Goal: Information Seeking & Learning: Learn about a topic

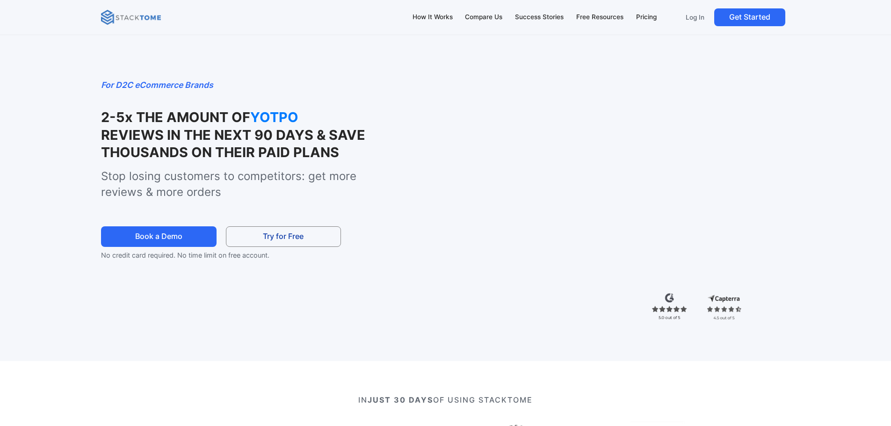
click at [177, 128] on strong "REVIEWS IN THE NEXT 90 DAYS & SAVE THOUSANDS ON THEIR PAID PLANS" at bounding box center [233, 144] width 264 height 34
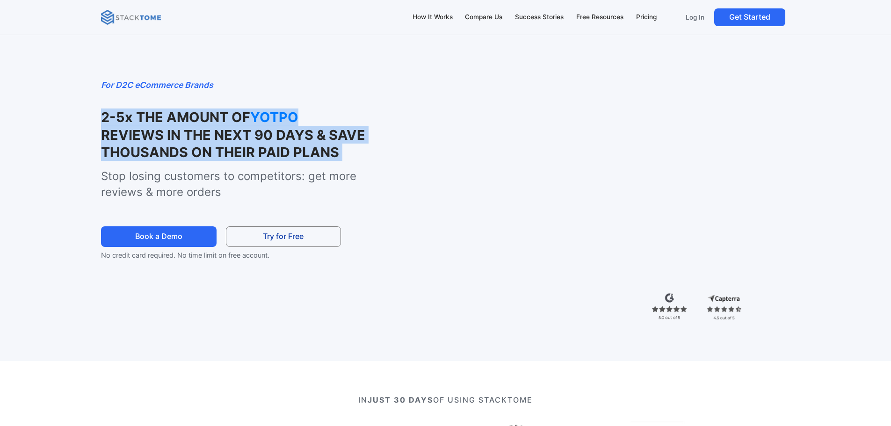
click at [177, 128] on strong "REVIEWS IN THE NEXT 90 DAYS & SAVE THOUSANDS ON THEIR PAID PLANS" at bounding box center [233, 144] width 264 height 34
click at [183, 125] on strong "2-5x THE AMOUNT OF" at bounding box center [175, 117] width 149 height 16
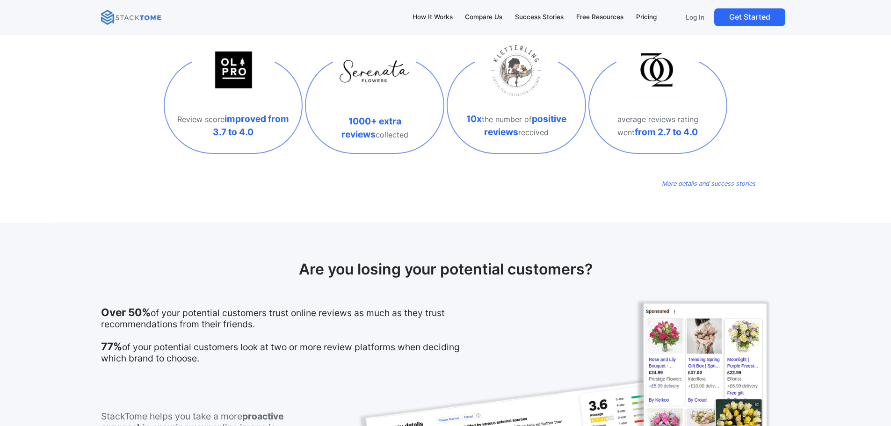
scroll to position [561, 0]
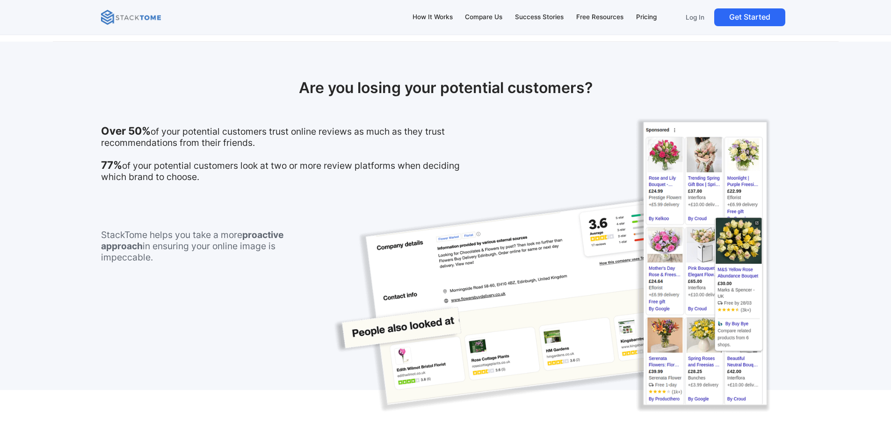
click at [361, 86] on h2 "Are you losing your potential customers?" at bounding box center [445, 88] width 688 height 18
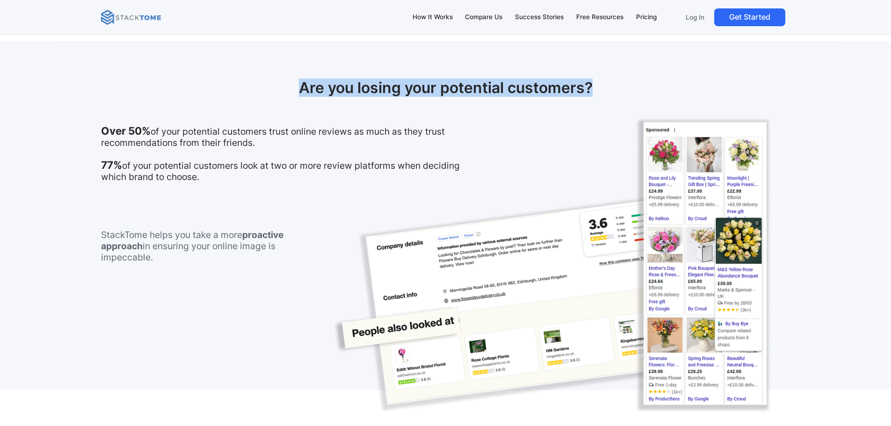
click at [361, 86] on h2 "Are you losing your potential customers?" at bounding box center [445, 88] width 688 height 18
click at [362, 87] on h2 "Are you losing your potential customers?" at bounding box center [445, 88] width 688 height 18
click at [353, 90] on h2 "Are you losing your potential customers?" at bounding box center [445, 88] width 688 height 18
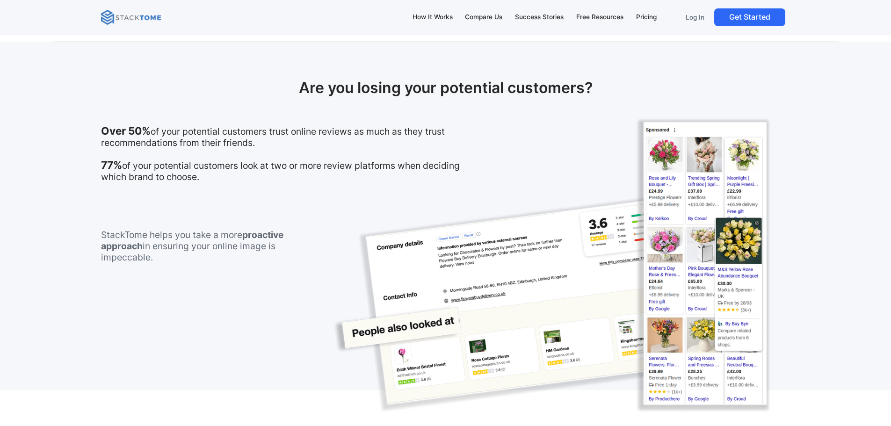
click at [207, 138] on p "Over 50% of your potential customers trust online reviews as much as they trust…" at bounding box center [290, 153] width 379 height 57
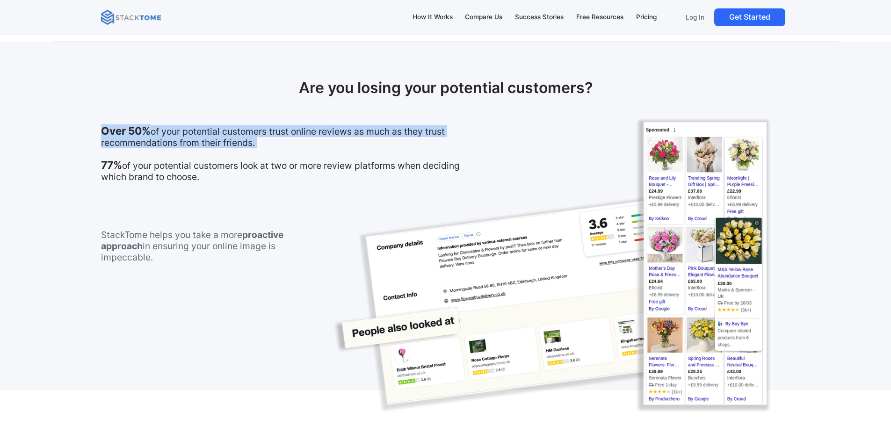
click at [207, 138] on p "Over 50% of your potential customers trust online reviews as much as they trust…" at bounding box center [290, 153] width 379 height 57
click at [223, 131] on p "Over 50% of your potential customers trust online reviews as much as they trust…" at bounding box center [290, 153] width 379 height 57
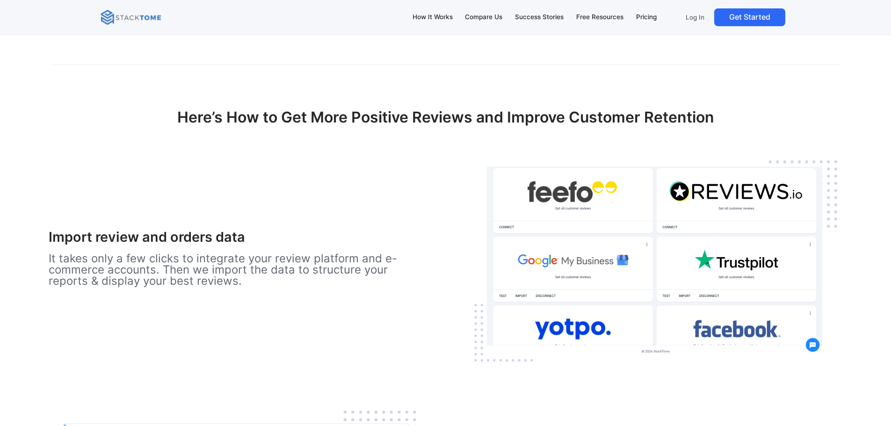
scroll to position [1184, 0]
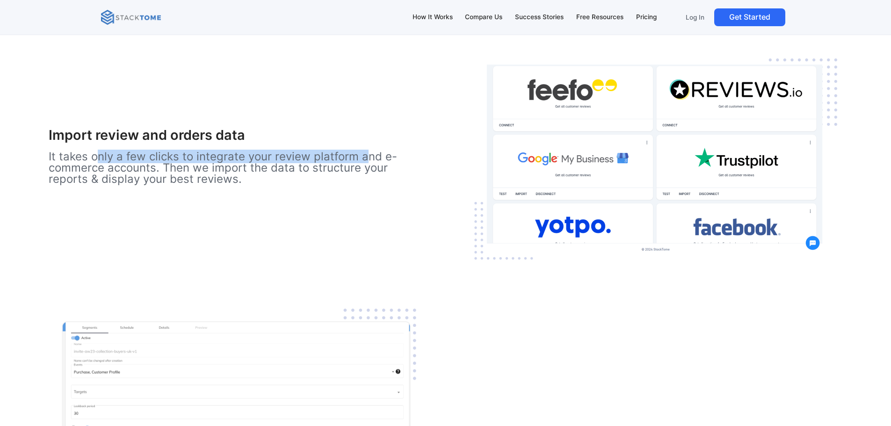
drag, startPoint x: 110, startPoint y: 204, endPoint x: 204, endPoint y: 221, distance: 95.5
click at [184, 185] on p "It takes only a few clicks to integrate your review platform and e-commerce acc…" at bounding box center [239, 168] width 381 height 34
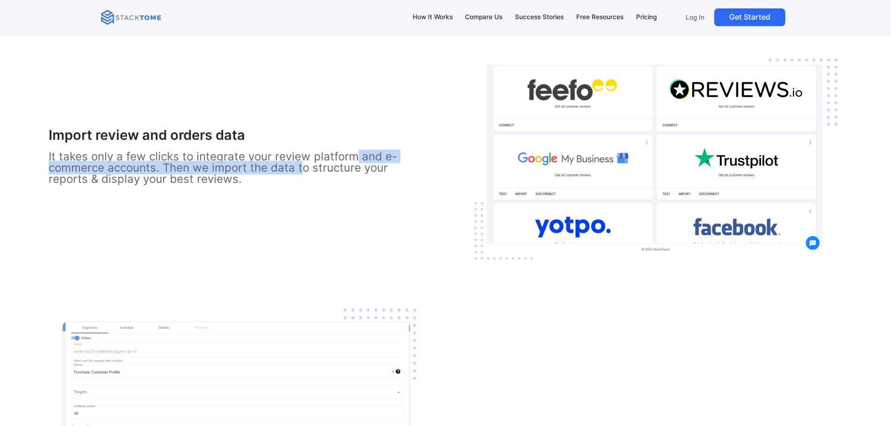
drag, startPoint x: 233, startPoint y: 227, endPoint x: 151, endPoint y: 217, distance: 82.4
click at [156, 185] on p "It takes only a few clicks to integrate your review platform and e-commerce acc…" at bounding box center [239, 168] width 381 height 34
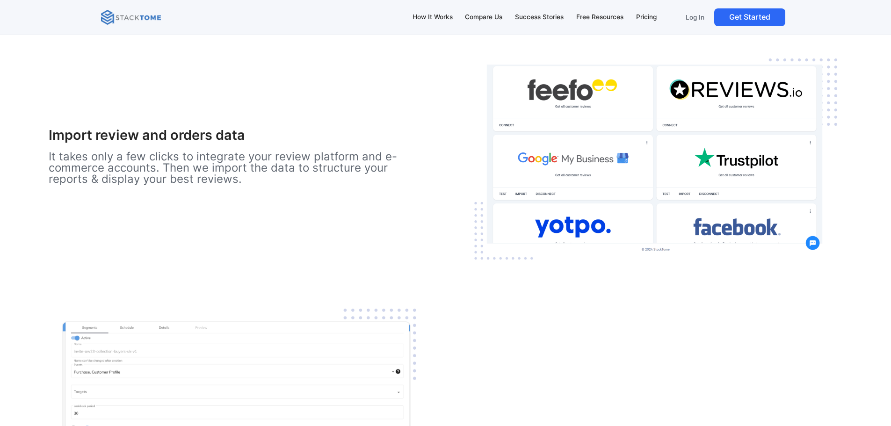
drag, startPoint x: 129, startPoint y: 213, endPoint x: 137, endPoint y: 214, distance: 7.5
click at [133, 185] on p "It takes only a few clicks to integrate your review platform and e-commerce acc…" at bounding box center [239, 168] width 381 height 34
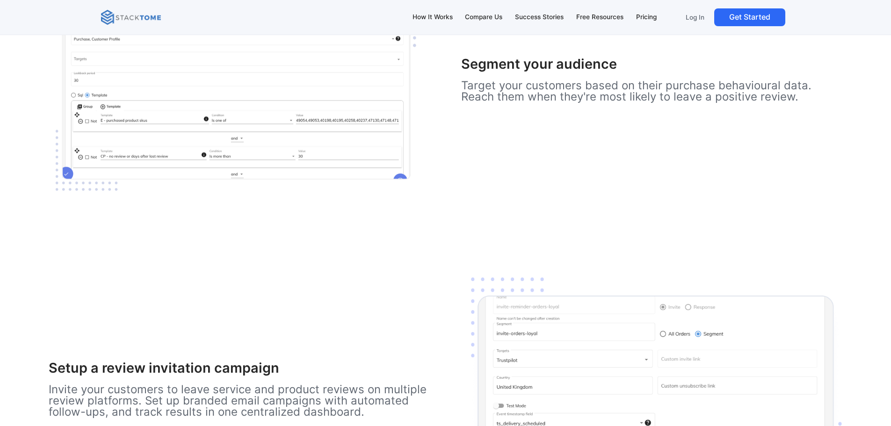
scroll to position [1496, 0]
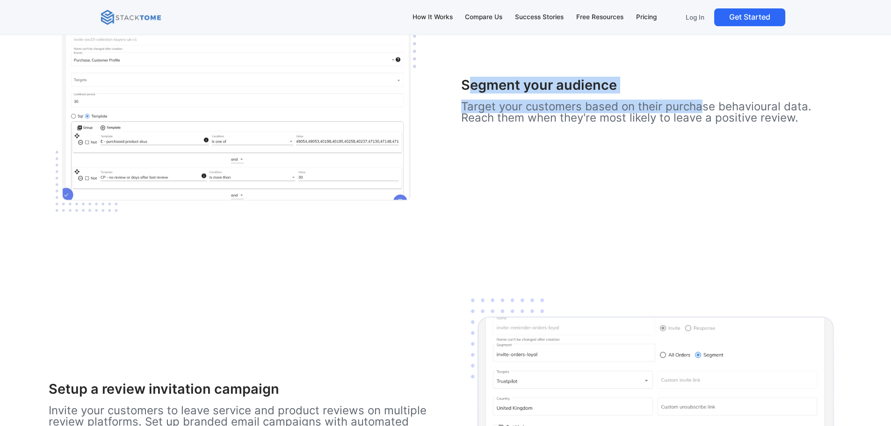
drag, startPoint x: 531, startPoint y: 156, endPoint x: 573, endPoint y: 203, distance: 63.3
click at [573, 133] on div "Segment your audience Target your customers based on their purchase behavioural…" at bounding box center [651, 105] width 381 height 56
click at [573, 123] on p "Target your customers based on their purchase behavioural data. Reach them when…" at bounding box center [651, 112] width 381 height 22
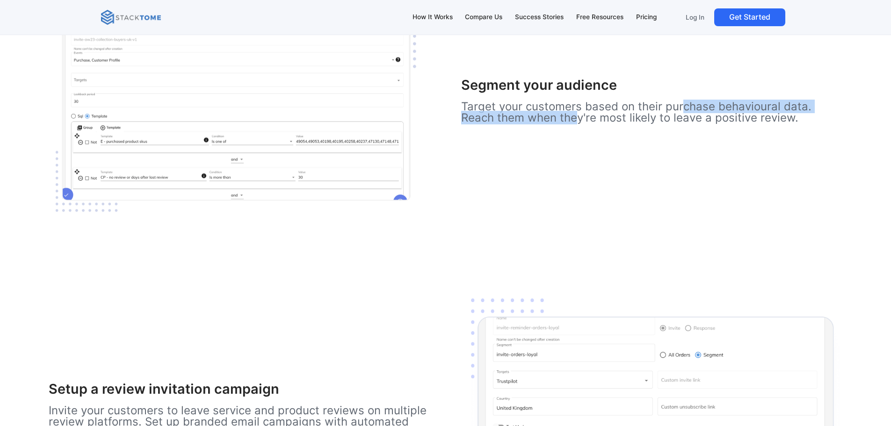
drag, startPoint x: 585, startPoint y: 214, endPoint x: 547, endPoint y: 187, distance: 46.7
click at [550, 123] on p "Target your customers based on their purchase behavioural data. Reach them when…" at bounding box center [651, 112] width 381 height 22
click at [546, 123] on p "Target your customers based on their purchase behavioural data. Reach them when…" at bounding box center [651, 112] width 381 height 22
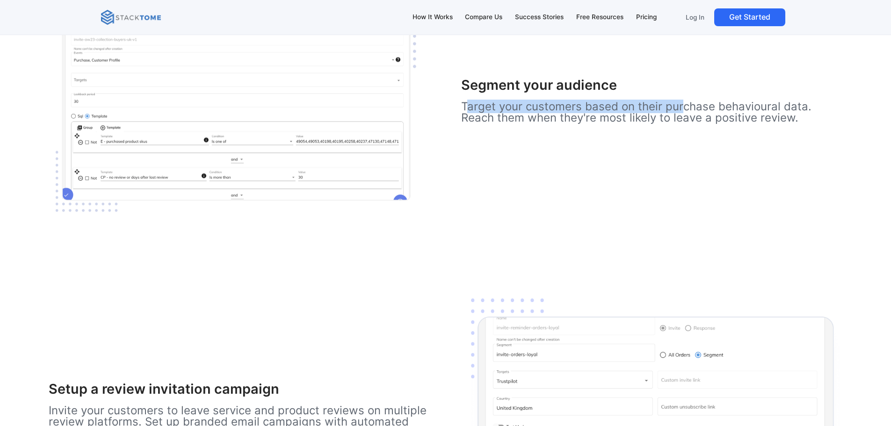
drag, startPoint x: 530, startPoint y: 184, endPoint x: 564, endPoint y: 203, distance: 39.4
click at [553, 123] on p "Target your customers based on their purchase behavioural data. Reach them when…" at bounding box center [651, 112] width 381 height 22
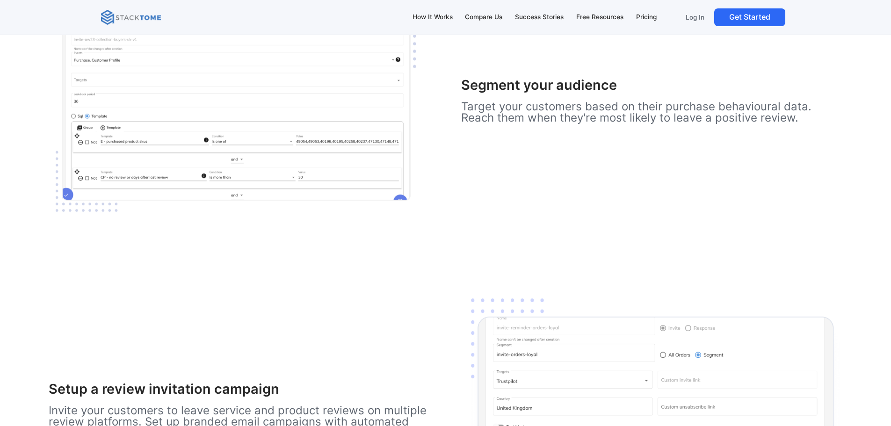
click at [568, 123] on p "Target your customers based on their purchase behavioural data. Reach them when…" at bounding box center [651, 112] width 381 height 22
click at [585, 123] on p "Target your customers based on their purchase behavioural data. Reach them when…" at bounding box center [651, 112] width 381 height 22
click at [629, 123] on p "Target your customers based on their purchase behavioural data. Reach them when…" at bounding box center [651, 112] width 381 height 22
click at [656, 21] on link "Pricing" at bounding box center [645, 17] width 29 height 20
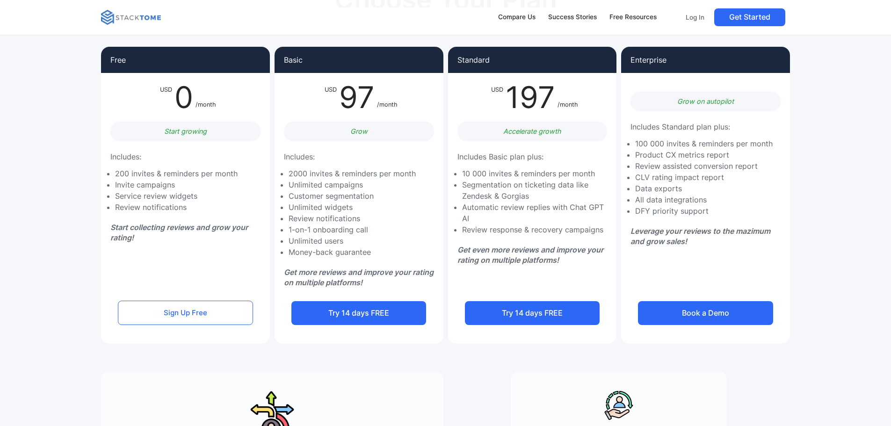
scroll to position [62, 0]
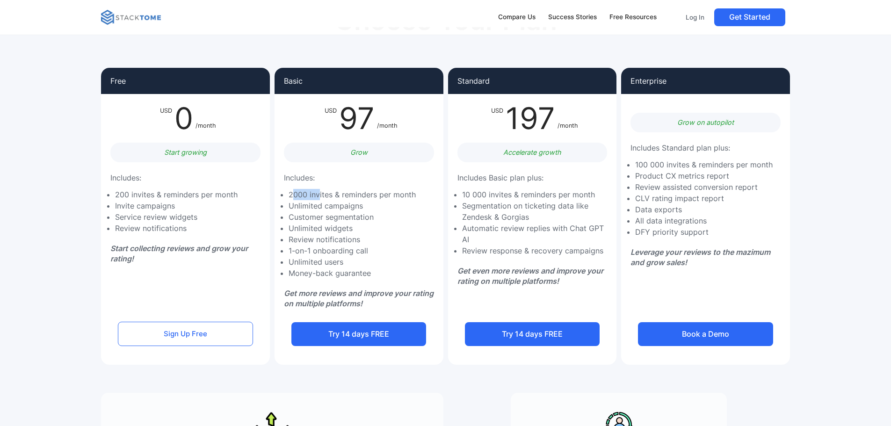
drag, startPoint x: 291, startPoint y: 199, endPoint x: 320, endPoint y: 198, distance: 29.5
click at [320, 198] on li "2000 invites & reminders per month" at bounding box center [351, 194] width 127 height 11
click at [329, 198] on li "2000 invites & reminders per month" at bounding box center [351, 194] width 127 height 11
drag, startPoint x: 487, startPoint y: 193, endPoint x: 540, endPoint y: 194, distance: 52.4
click at [533, 194] on li "10 000 invites & reminders per month" at bounding box center [537, 194] width 150 height 11
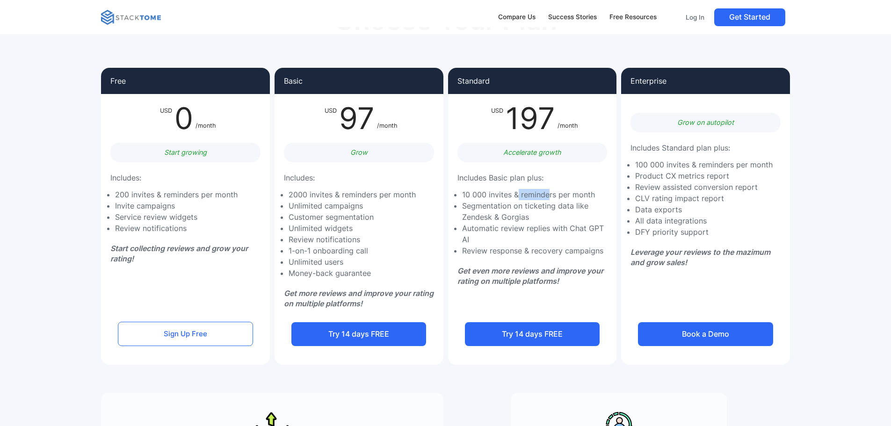
drag, startPoint x: 548, startPoint y: 195, endPoint x: 504, endPoint y: 193, distance: 44.4
click at [516, 194] on li "10 000 invites & reminders per month" at bounding box center [537, 194] width 150 height 11
click at [490, 193] on li "10 000 invites & reminders per month" at bounding box center [537, 194] width 150 height 11
drag, startPoint x: 476, startPoint y: 203, endPoint x: 533, endPoint y: 206, distance: 57.1
click at [526, 206] on li "Segmentation on ticketing data like Zendesk & Gorgias" at bounding box center [537, 211] width 150 height 22
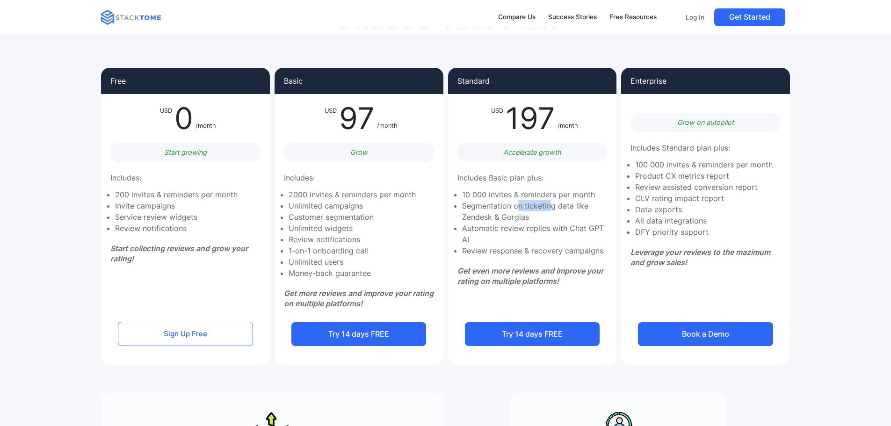
drag, startPoint x: 548, startPoint y: 207, endPoint x: 505, endPoint y: 205, distance: 43.5
click at [507, 205] on li "Segmentation on ticketing data like Zendesk & Gorgias" at bounding box center [537, 211] width 150 height 22
drag, startPoint x: 474, startPoint y: 216, endPoint x: 502, endPoint y: 216, distance: 28.5
click at [501, 216] on li "Segmentation on ticketing data like Zendesk & Gorgias" at bounding box center [537, 211] width 150 height 22
click at [518, 216] on li "Segmentation on ticketing data like Zendesk & Gorgias" at bounding box center [537, 211] width 150 height 22
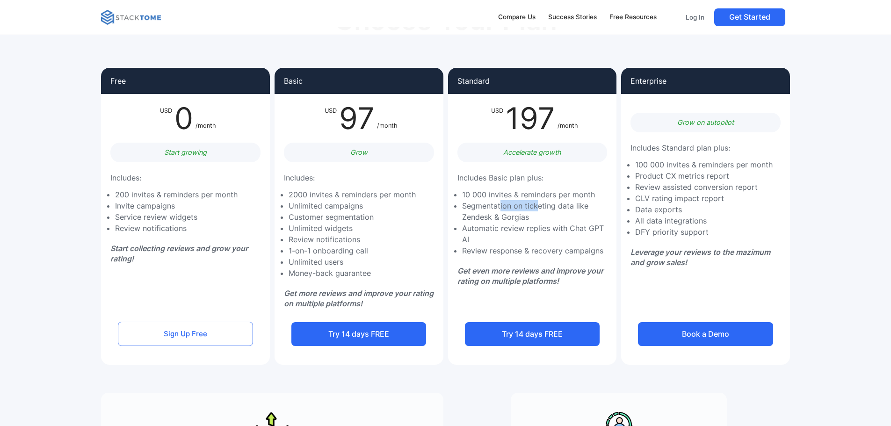
drag, startPoint x: 519, startPoint y: 205, endPoint x: 547, endPoint y: 205, distance: 27.6
click at [544, 205] on li "Segmentation on ticketing data like Zendesk & Gorgias" at bounding box center [537, 211] width 150 height 22
click at [558, 205] on li "Segmentation on ticketing data like Zendesk & Gorgias" at bounding box center [537, 211] width 150 height 22
drag, startPoint x: 511, startPoint y: 226, endPoint x: 565, endPoint y: 226, distance: 53.8
click at [546, 226] on li "Automatic review replies with Chat GPT AI" at bounding box center [537, 234] width 150 height 22
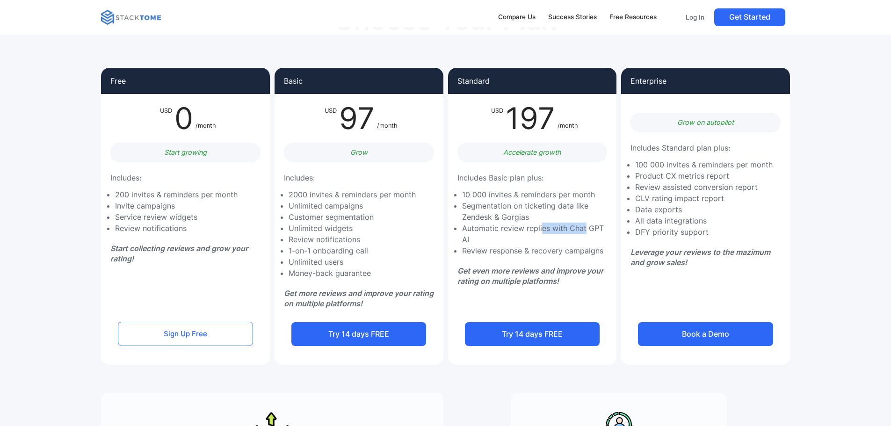
drag, startPoint x: 584, startPoint y: 228, endPoint x: 539, endPoint y: 228, distance: 44.9
click at [539, 228] on li "Automatic review replies with Chat GPT AI" at bounding box center [537, 234] width 150 height 22
drag, startPoint x: 476, startPoint y: 227, endPoint x: 563, endPoint y: 227, distance: 87.0
click at [560, 227] on li "Automatic review replies with Chat GPT AI" at bounding box center [537, 234] width 150 height 22
drag, startPoint x: 593, startPoint y: 228, endPoint x: 510, endPoint y: 226, distance: 83.3
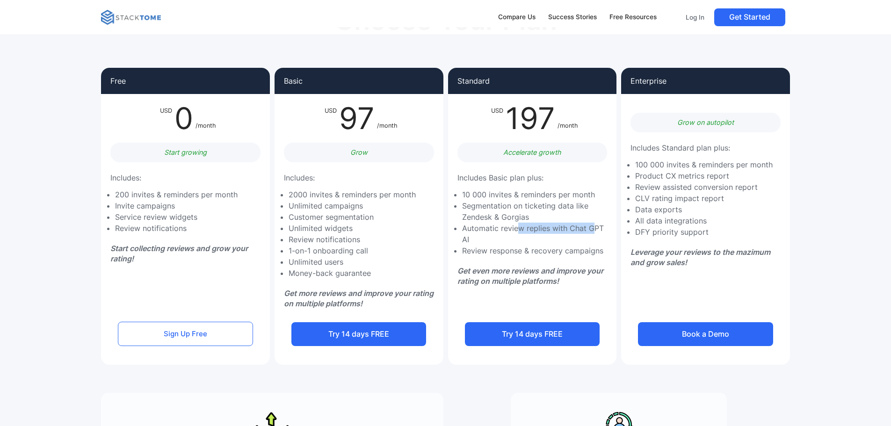
click at [513, 226] on li "Automatic review replies with Chat GPT AI" at bounding box center [537, 234] width 150 height 22
click at [510, 226] on li "Automatic review replies with Chat GPT AI" at bounding box center [537, 234] width 150 height 22
drag, startPoint x: 468, startPoint y: 239, endPoint x: 577, endPoint y: 242, distance: 109.9
click at [555, 245] on li "Review response & recovery campaigns" at bounding box center [537, 250] width 150 height 11
drag, startPoint x: 584, startPoint y: 242, endPoint x: 491, endPoint y: 235, distance: 92.8
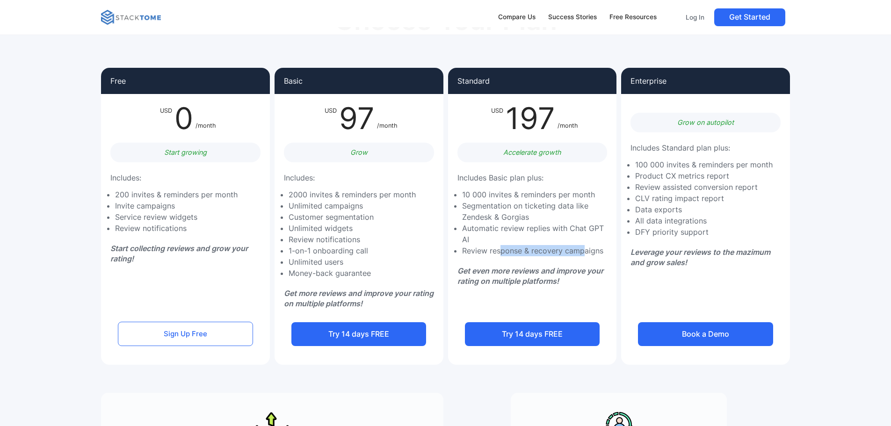
click at [498, 245] on li "Review response & recovery campaigns" at bounding box center [537, 250] width 150 height 11
click at [491, 245] on li "Review response & recovery campaigns" at bounding box center [537, 250] width 150 height 11
drag, startPoint x: 514, startPoint y: 237, endPoint x: 588, endPoint y: 240, distance: 73.9
click at [579, 245] on li "Review response & recovery campaigns" at bounding box center [537, 250] width 150 height 11
click at [595, 245] on li "Review response & recovery campaigns" at bounding box center [537, 250] width 150 height 11
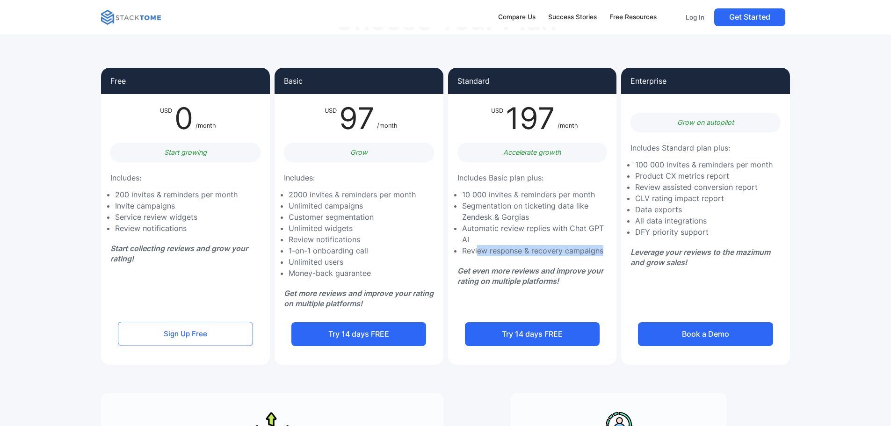
drag, startPoint x: 602, startPoint y: 241, endPoint x: 478, endPoint y: 237, distance: 124.0
click at [478, 245] on li "Review response & recovery campaigns" at bounding box center [537, 250] width 150 height 11
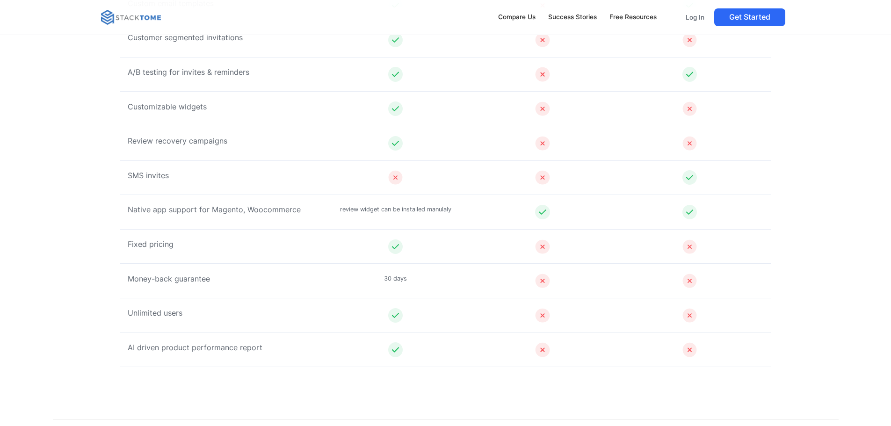
scroll to position [1060, 0]
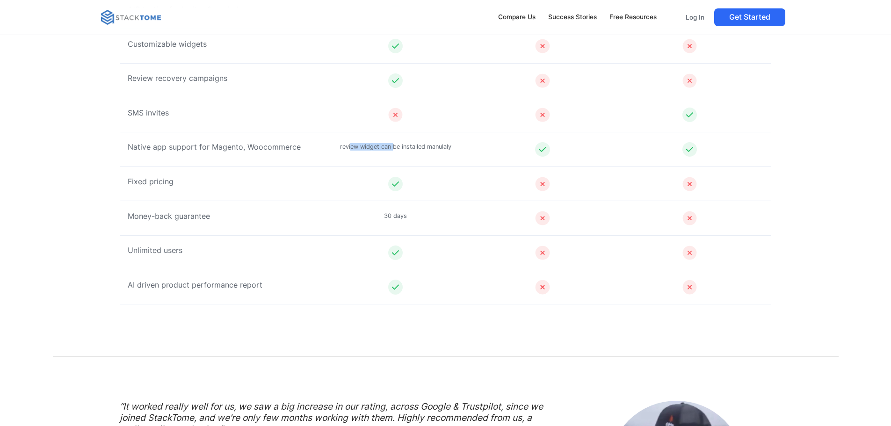
drag, startPoint x: 349, startPoint y: 162, endPoint x: 414, endPoint y: 162, distance: 65.5
click at [401, 151] on p "review widget can be installed manulaly" at bounding box center [395, 146] width 111 height 7
drag, startPoint x: 442, startPoint y: 162, endPoint x: 384, endPoint y: 163, distance: 58.0
click at [386, 151] on p "review widget can be installed manulaly" at bounding box center [395, 146] width 111 height 7
click at [382, 151] on p "review widget can be installed manulaly" at bounding box center [395, 146] width 111 height 7
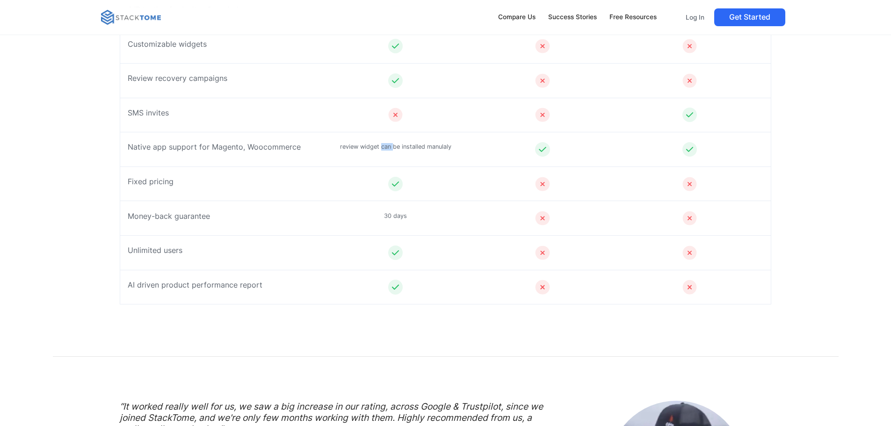
click at [382, 151] on p "review widget can be installed manulaly" at bounding box center [395, 146] width 111 height 7
click at [390, 151] on p "review widget can be installed manulaly" at bounding box center [395, 146] width 111 height 7
drag, startPoint x: 380, startPoint y: 163, endPoint x: 406, endPoint y: 163, distance: 26.7
click at [403, 151] on p "review widget can be installed manulaly" at bounding box center [395, 146] width 111 height 7
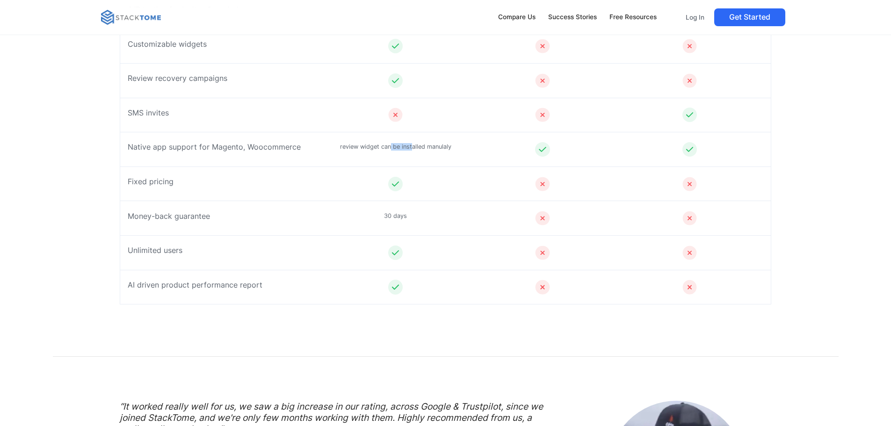
drag, startPoint x: 413, startPoint y: 163, endPoint x: 389, endPoint y: 164, distance: 24.3
click at [389, 151] on p "review widget can be installed manulaly" at bounding box center [395, 146] width 111 height 7
drag, startPoint x: 375, startPoint y: 164, endPoint x: 404, endPoint y: 164, distance: 28.5
click at [403, 151] on p "review widget can be installed manulaly" at bounding box center [395, 146] width 111 height 7
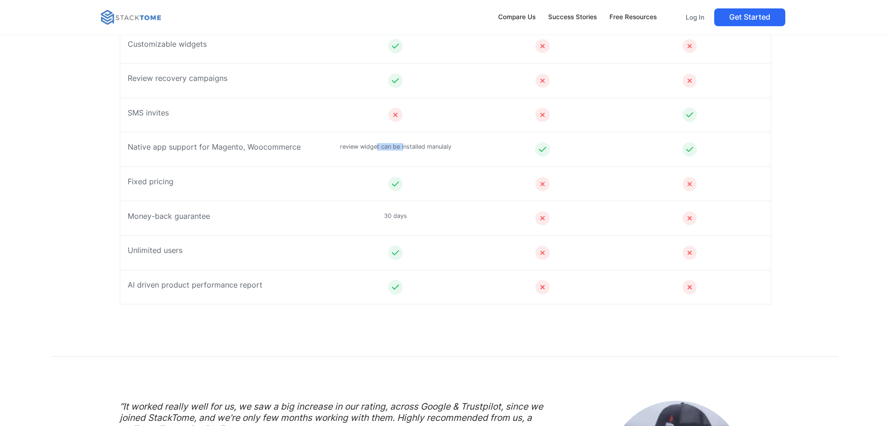
click at [404, 151] on p "review widget can be installed manulaly" at bounding box center [395, 146] width 111 height 7
click at [395, 151] on p "review widget can be installed manulaly" at bounding box center [395, 146] width 111 height 7
click at [407, 151] on p "review widget can be installed manulaly" at bounding box center [395, 146] width 111 height 7
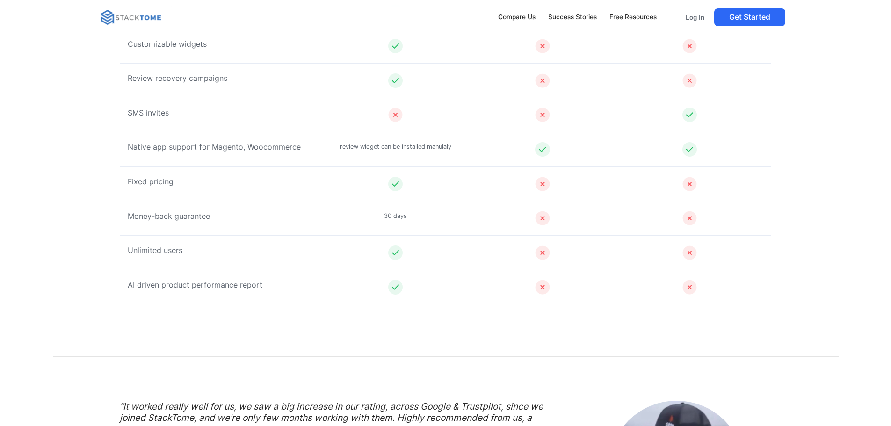
click at [392, 220] on p "30 days" at bounding box center [395, 215] width 23 height 7
click at [399, 220] on p "30 days" at bounding box center [395, 215] width 23 height 7
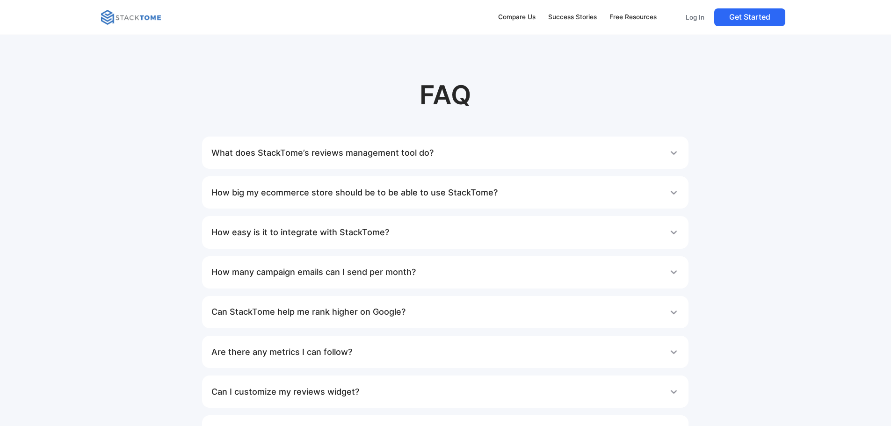
scroll to position [1309, 0]
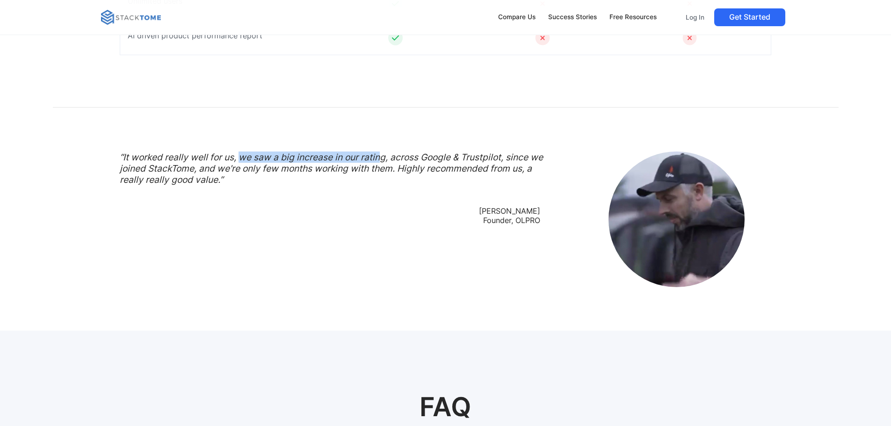
drag, startPoint x: 241, startPoint y: 173, endPoint x: 385, endPoint y: 175, distance: 144.0
click at [385, 175] on em "“It worked really well for us, we saw a big increase in our rating, across Goog…" at bounding box center [331, 168] width 423 height 34
click at [399, 173] on em "“It worked really well for us, we saw a big increase in our rating, across Goog…" at bounding box center [331, 168] width 423 height 34
drag, startPoint x: 394, startPoint y: 172, endPoint x: 485, endPoint y: 175, distance: 90.8
click at [480, 175] on em "“It worked really well for us, we saw a big increase in our rating, across Goog…" at bounding box center [331, 168] width 423 height 34
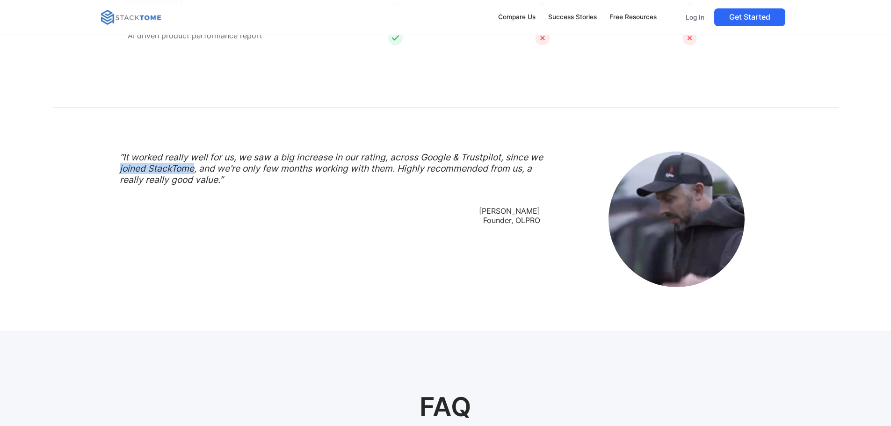
drag, startPoint x: 135, startPoint y: 186, endPoint x: 209, endPoint y: 186, distance: 74.3
click at [198, 186] on div "“It worked really well for us, we saw a big increase in our rating, across Goog…" at bounding box center [327, 219] width 453 height 136
drag, startPoint x: 216, startPoint y: 186, endPoint x: 404, endPoint y: 184, distance: 188.0
click at [404, 184] on em "“It worked really well for us, we saw a big increase in our rating, across Goog…" at bounding box center [331, 168] width 423 height 34
drag, startPoint x: 415, startPoint y: 184, endPoint x: 247, endPoint y: 183, distance: 167.9
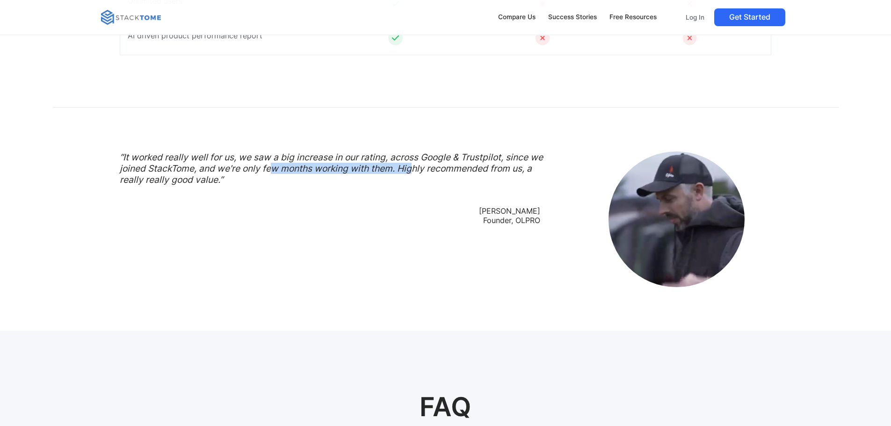
click at [254, 183] on em "“It worked really well for us, we saw a big increase in our rating, across Goog…" at bounding box center [331, 168] width 423 height 34
drag, startPoint x: 245, startPoint y: 183, endPoint x: 480, endPoint y: 197, distance: 235.1
click at [481, 185] on div "“It worked really well for us, we saw a big increase in our rating, across Goog…" at bounding box center [337, 168] width 434 height 34
drag, startPoint x: 480, startPoint y: 197, endPoint x: 468, endPoint y: 195, distance: 12.8
click at [479, 185] on div "“It worked really well for us, we saw a big increase in our rating, across Goog…" at bounding box center [337, 168] width 434 height 34
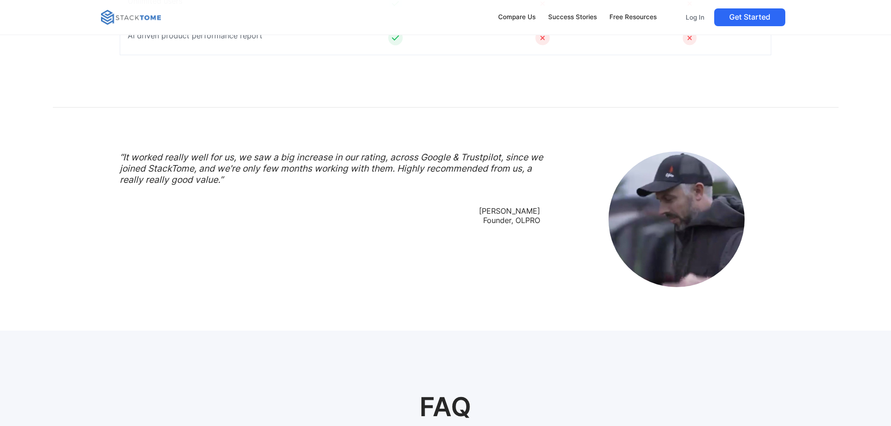
click at [298, 177] on em "“It worked really well for us, we saw a big increase in our rating, across Goog…" at bounding box center [331, 168] width 423 height 34
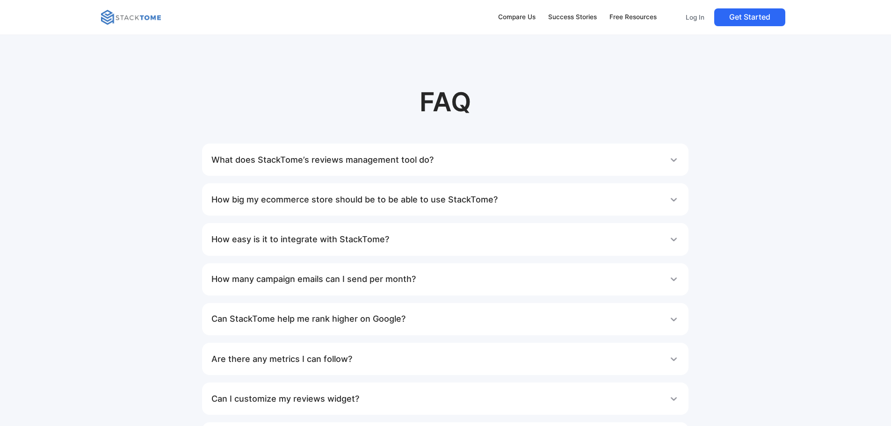
scroll to position [1621, 0]
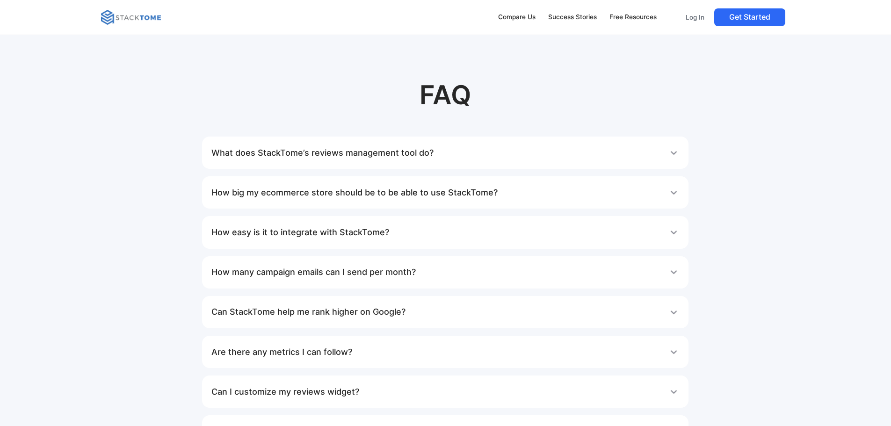
click at [482, 162] on div "What does StackTome’s reviews management tool do?" at bounding box center [445, 153] width 468 height 19
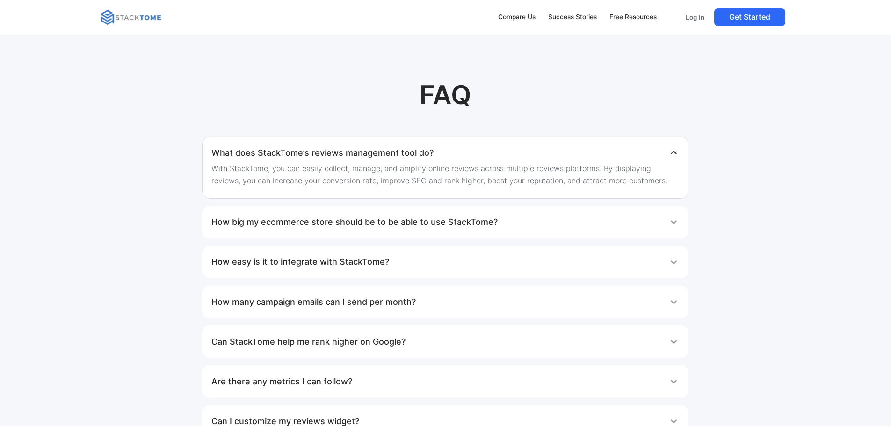
click at [482, 162] on div "What does StackTome’s reviews management tool do?" at bounding box center [445, 153] width 468 height 19
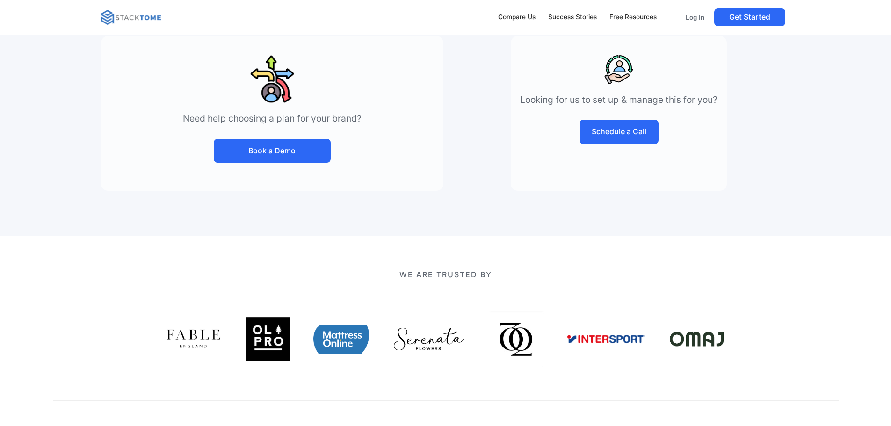
scroll to position [0, 0]
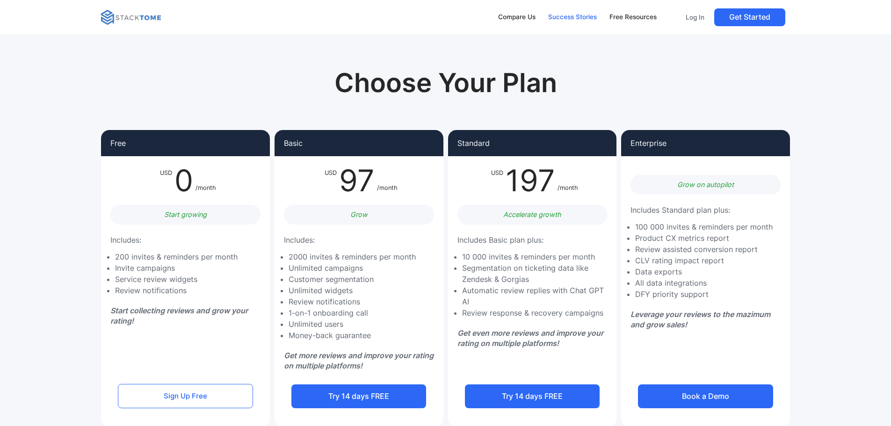
click at [579, 15] on div "Success Stories" at bounding box center [572, 17] width 49 height 10
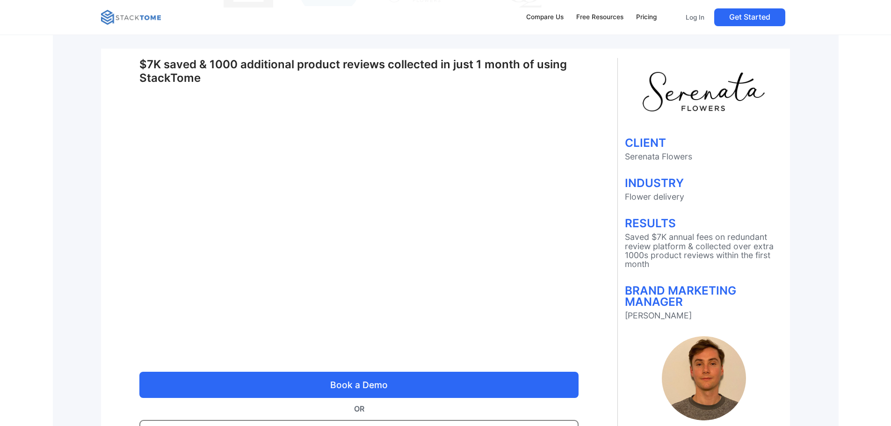
scroll to position [249, 0]
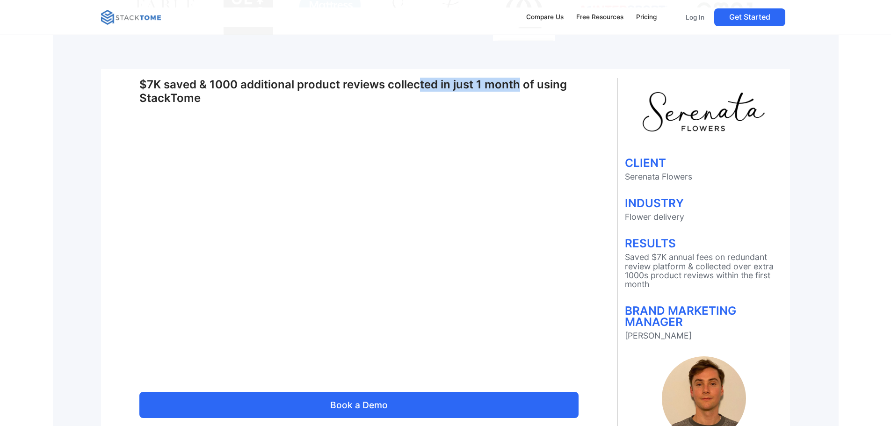
drag, startPoint x: 187, startPoint y: 108, endPoint x: 362, endPoint y: 109, distance: 175.3
click at [354, 105] on h1 "$7K saved & 1000 additional product reviews collected in just 1 month of using …" at bounding box center [358, 91] width 439 height 27
drag, startPoint x: 375, startPoint y: 109, endPoint x: 299, endPoint y: 109, distance: 76.2
click at [303, 105] on h1 "$7K saved & 1000 additional product reviews collected in just 1 month of using …" at bounding box center [358, 91] width 439 height 27
click at [299, 105] on h1 "$7K saved & 1000 additional product reviews collected in just 1 month of using …" at bounding box center [358, 91] width 439 height 27
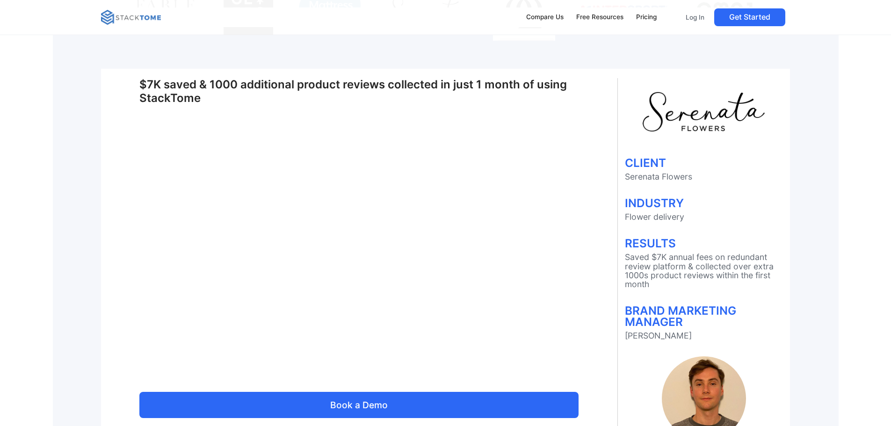
click at [332, 105] on h1 "$7K saved & 1000 additional product reviews collected in just 1 month of using …" at bounding box center [358, 91] width 439 height 27
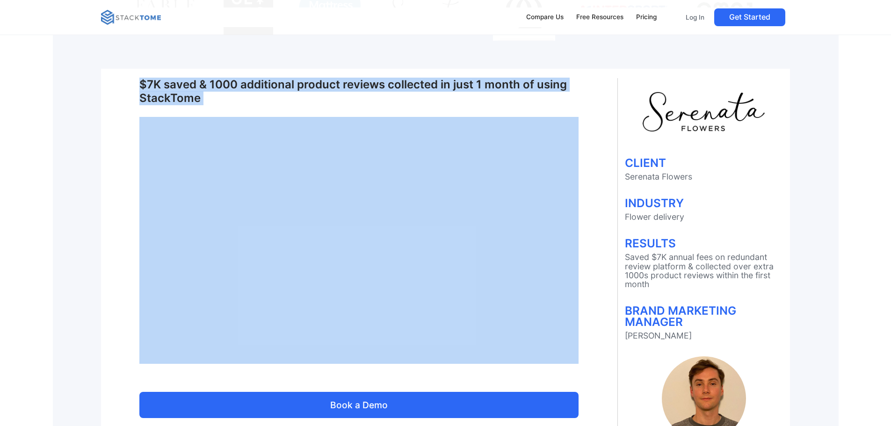
click at [332, 105] on h1 "$7K saved & 1000 additional product reviews collected in just 1 month of using …" at bounding box center [358, 91] width 439 height 27
click at [369, 105] on h1 "$7K saved & 1000 additional product reviews collected in just 1 month of using …" at bounding box center [358, 91] width 439 height 27
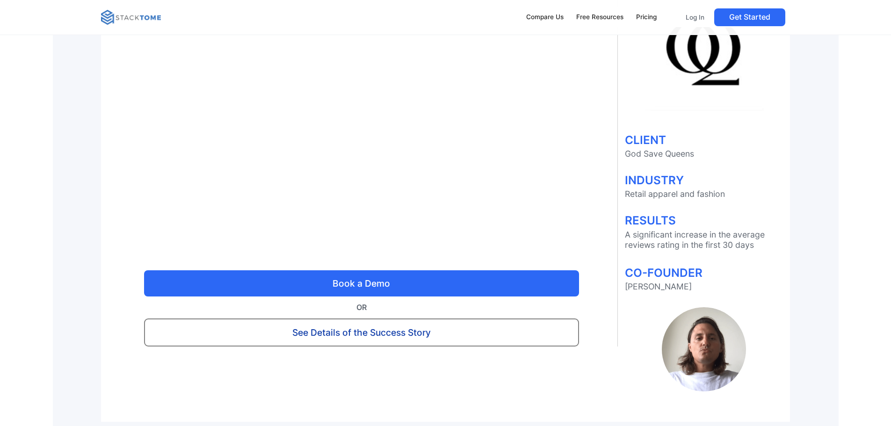
scroll to position [748, 0]
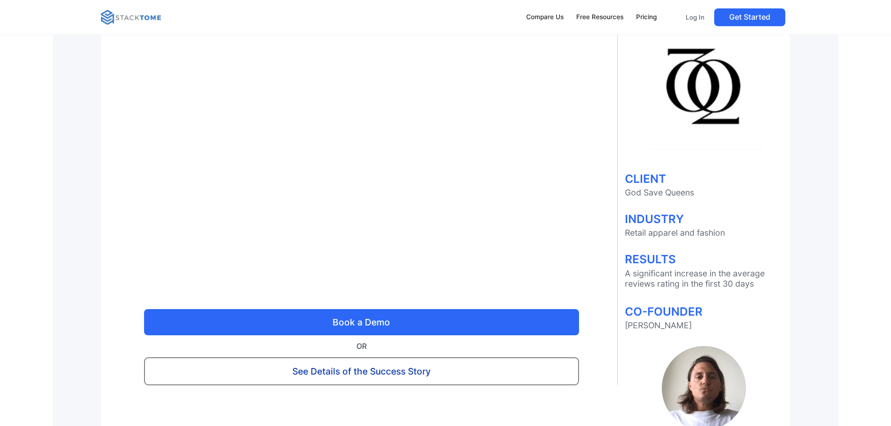
drag, startPoint x: 320, startPoint y: 84, endPoint x: 409, endPoint y: 82, distance: 88.4
click at [398, 25] on h1 "Average reviews rating collected went from 2.7 to 4.0 in just 30 days" at bounding box center [361, 18] width 435 height 14
drag, startPoint x: 459, startPoint y: 82, endPoint x: 428, endPoint y: 83, distance: 30.9
click at [428, 25] on h1 "Average reviews rating collected went from 2.7 to 4.0 in just 30 days" at bounding box center [361, 18] width 435 height 14
drag, startPoint x: 200, startPoint y: 101, endPoint x: 228, endPoint y: 102, distance: 27.6
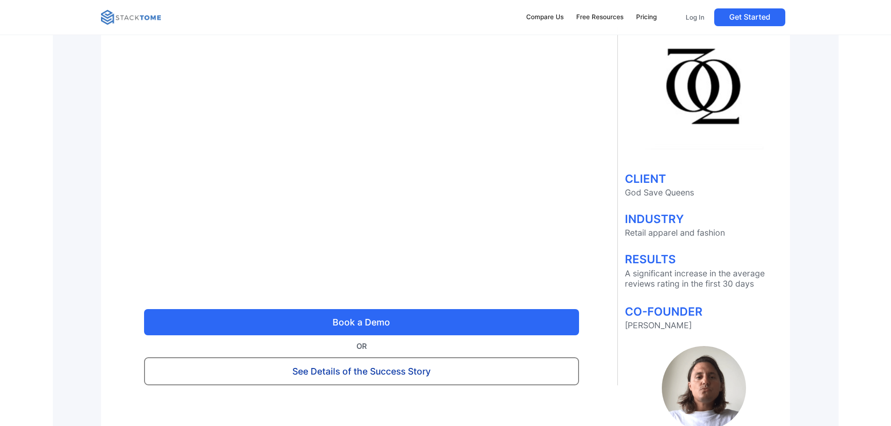
click at [228, 25] on h1 "Average reviews rating collected went from 2.7 to 4.0 in just 30 days" at bounding box center [361, 18] width 435 height 14
drag, startPoint x: 278, startPoint y: 102, endPoint x: 233, endPoint y: 103, distance: 44.9
click at [233, 25] on h1 "Average reviews rating collected went from 2.7 to 4.0 in just 30 days" at bounding box center [361, 18] width 435 height 14
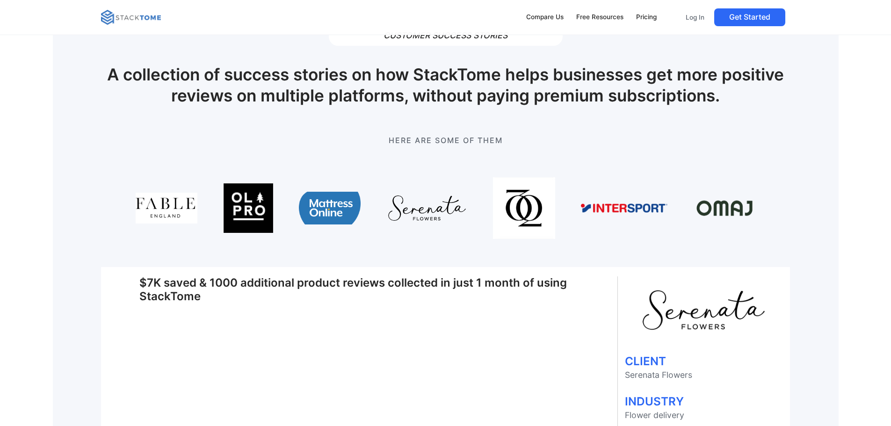
scroll to position [0, 0]
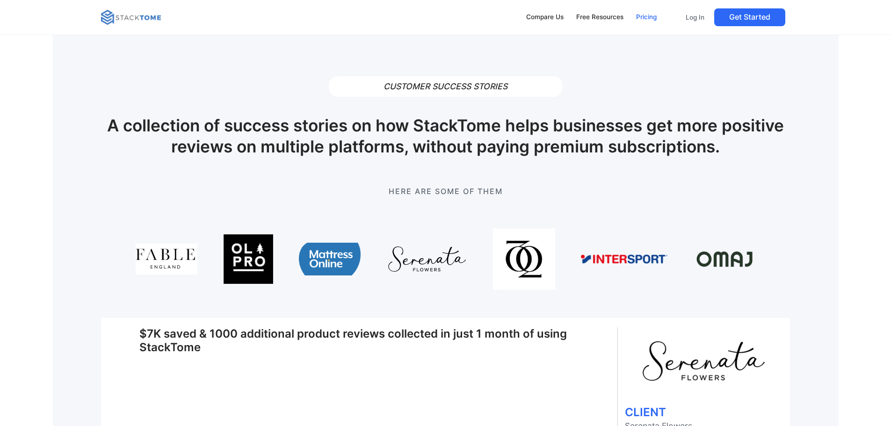
click at [636, 13] on div "Pricing" at bounding box center [646, 17] width 21 height 10
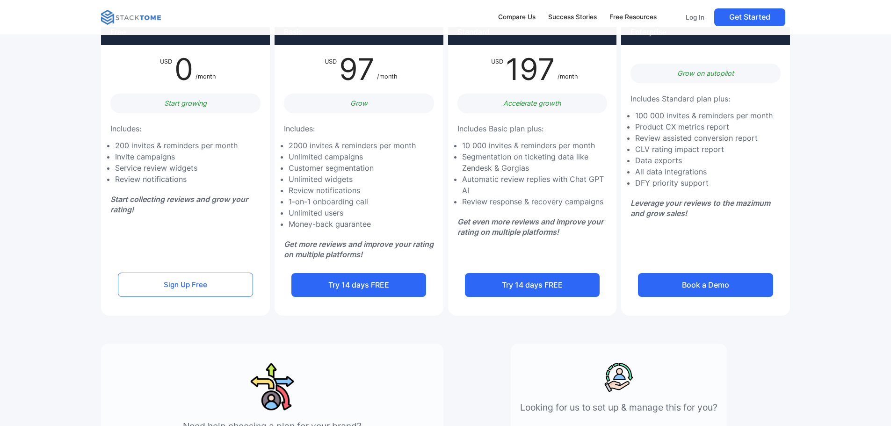
scroll to position [125, 0]
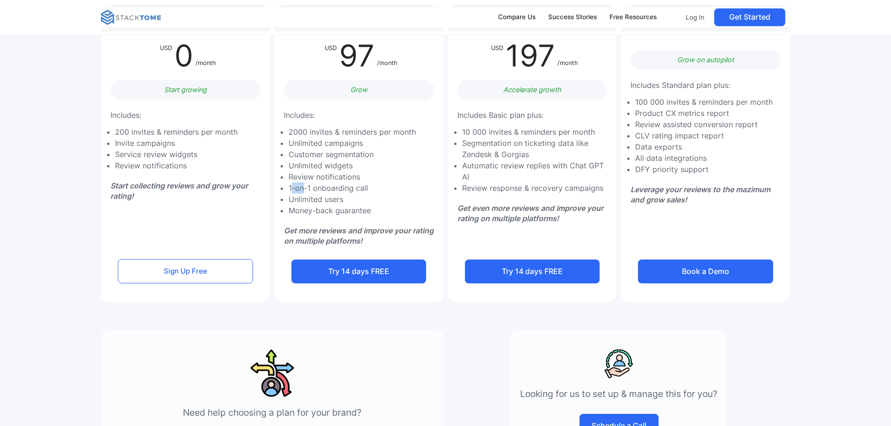
drag, startPoint x: 298, startPoint y: 187, endPoint x: 310, endPoint y: 187, distance: 11.2
click at [309, 187] on li "1-on-1 onboarding call" at bounding box center [351, 187] width 127 height 11
click at [321, 180] on li "Review notifications" at bounding box center [351, 176] width 127 height 11
drag, startPoint x: 309, startPoint y: 228, endPoint x: 348, endPoint y: 227, distance: 38.8
click at [338, 226] on em "Get more reviews and improve your rating on multiple platforms!" at bounding box center [359, 236] width 150 height 20
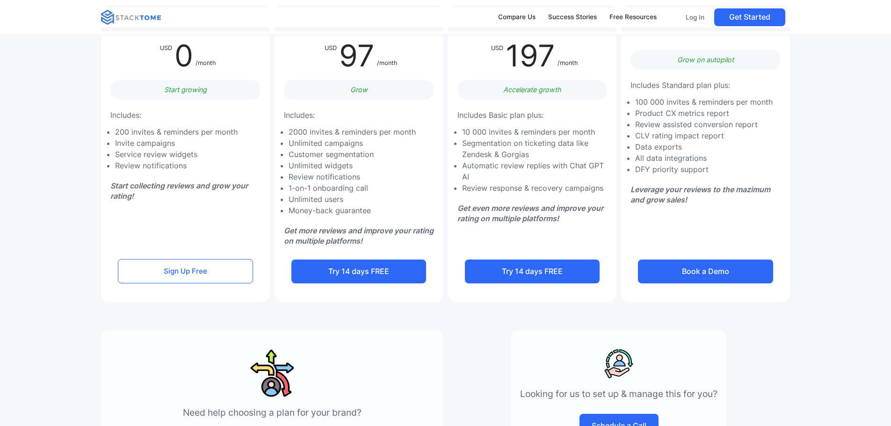
click at [348, 227] on em "Get more reviews and improve your rating on multiple platforms!" at bounding box center [359, 236] width 150 height 20
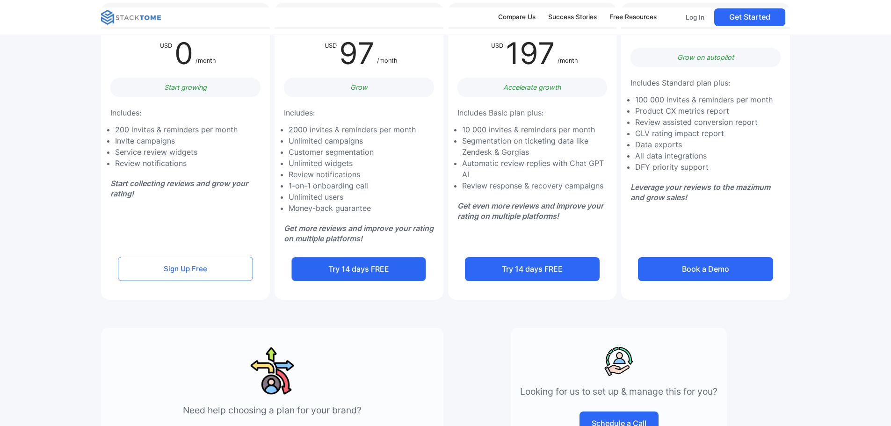
scroll to position [62, 0]
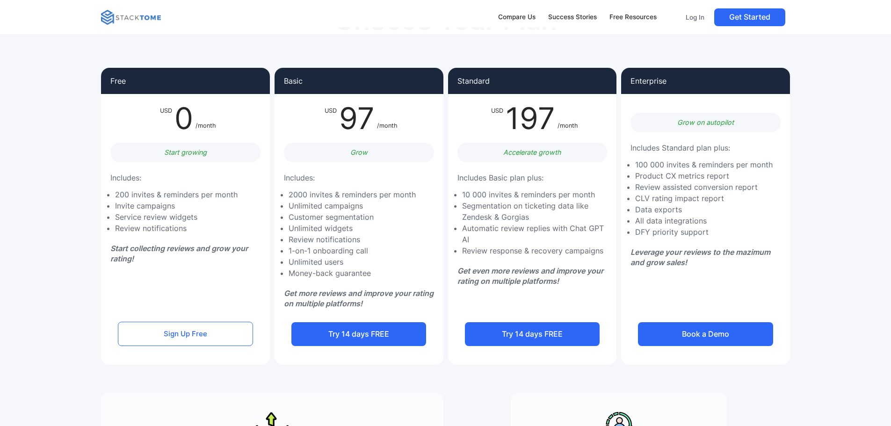
click at [641, 171] on li "Product CX metrics report" at bounding box center [703, 175] width 137 height 11
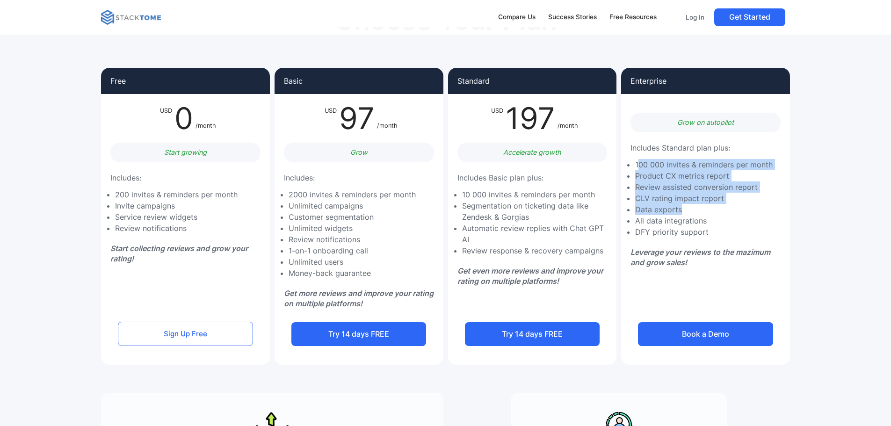
drag, startPoint x: 639, startPoint y: 164, endPoint x: 685, endPoint y: 212, distance: 67.1
click at [685, 211] on ul "100 000 invites & reminders per month Product CX metrics report Review assisted…" at bounding box center [701, 198] width 142 height 79
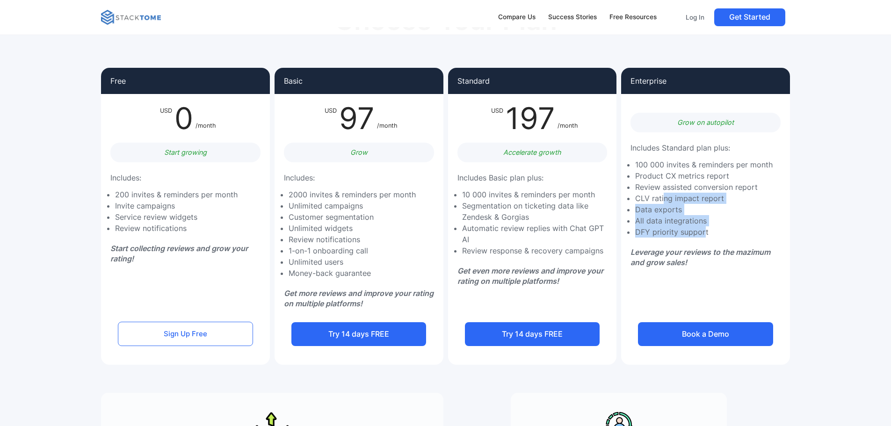
drag, startPoint x: 705, startPoint y: 232, endPoint x: 660, endPoint y: 198, distance: 56.4
click at [660, 199] on ul "100 000 invites & reminders per month Product CX metrics report Review assisted…" at bounding box center [701, 198] width 142 height 79
click at [660, 198] on li "CLV rating impact report" at bounding box center [703, 198] width 137 height 11
drag, startPoint x: 637, startPoint y: 202, endPoint x: 665, endPoint y: 214, distance: 30.8
click at [665, 214] on ul "100 000 invites & reminders per month Product CX metrics report Review assisted…" at bounding box center [701, 198] width 142 height 79
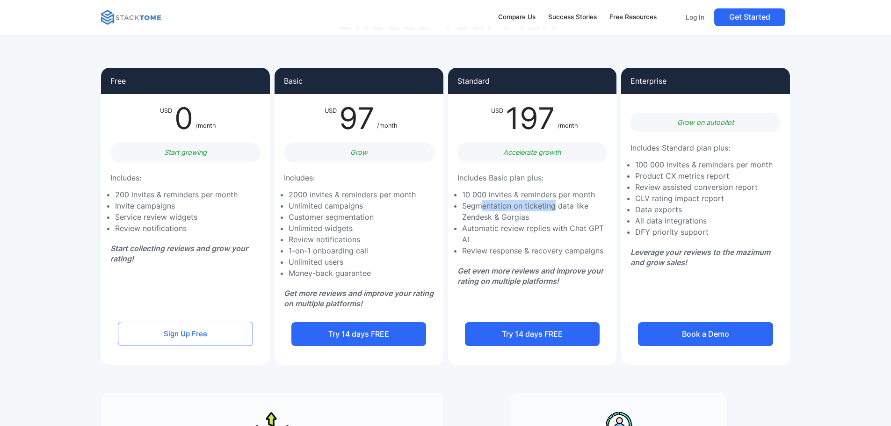
drag, startPoint x: 484, startPoint y: 206, endPoint x: 560, endPoint y: 206, distance: 75.7
click at [557, 205] on li "Segmentation on ticketing data like Zendesk & Gorgias" at bounding box center [537, 211] width 150 height 22
click at [569, 207] on li "Segmentation on ticketing data like Zendesk & Gorgias" at bounding box center [537, 211] width 150 height 22
drag, startPoint x: 493, startPoint y: 215, endPoint x: 506, endPoint y: 223, distance: 15.6
click at [495, 215] on li "Segmentation on ticketing data like Zendesk & Gorgias" at bounding box center [537, 211] width 150 height 22
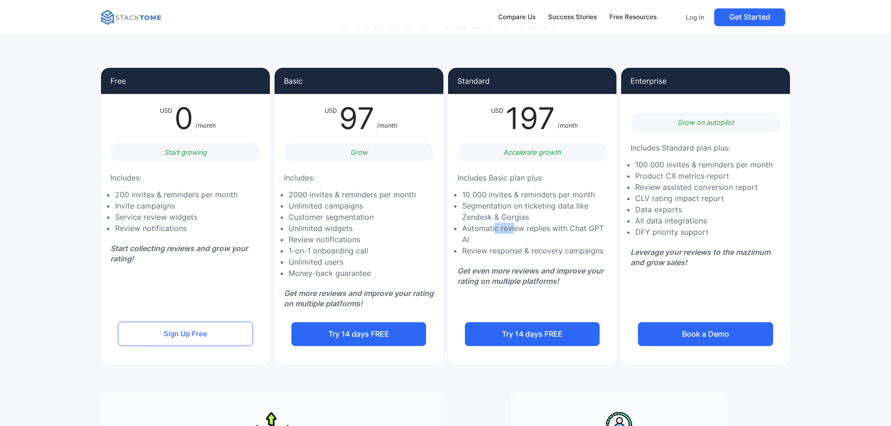
drag, startPoint x: 495, startPoint y: 226, endPoint x: 539, endPoint y: 231, distance: 44.3
click at [528, 230] on li "Automatic review replies with Chat GPT AI" at bounding box center [537, 234] width 150 height 22
click at [545, 245] on li "Review response & recovery campaigns" at bounding box center [537, 250] width 150 height 11
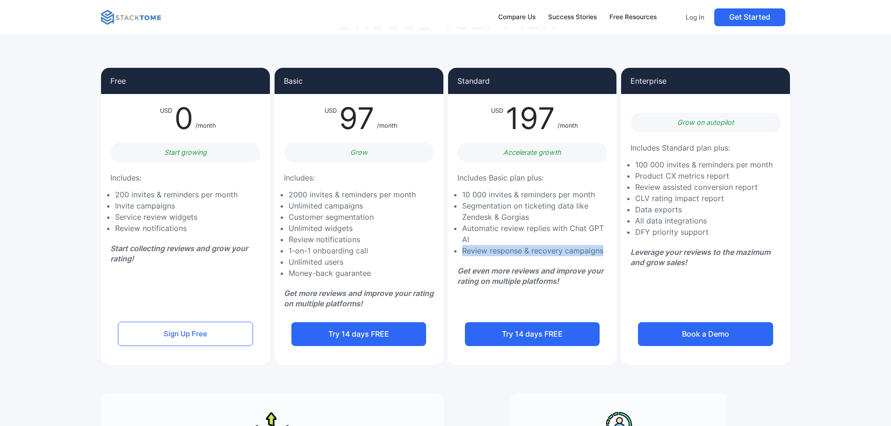
click at [530, 245] on li "Review response & recovery campaigns" at bounding box center [537, 250] width 150 height 11
click at [322, 210] on ul "2000 invites & reminders per month Unlimited campaigns Customer segmentation Un…" at bounding box center [350, 234] width 132 height 90
click at [322, 210] on li "Unlimited campaigns" at bounding box center [351, 205] width 127 height 11
click at [332, 192] on li "2000 invites & reminders per month" at bounding box center [351, 194] width 127 height 11
drag, startPoint x: 320, startPoint y: 208, endPoint x: 318, endPoint y: 218, distance: 10.5
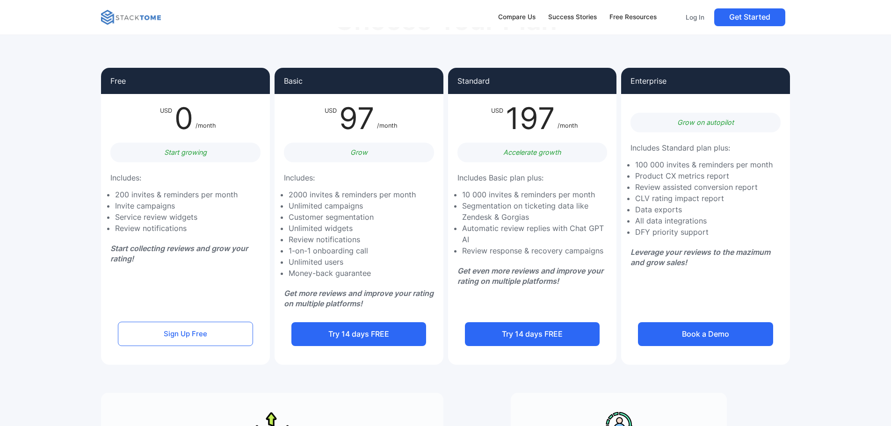
click at [320, 208] on li "Unlimited campaigns" at bounding box center [351, 205] width 127 height 11
click at [312, 238] on li "Review notifications" at bounding box center [351, 239] width 127 height 11
click at [107, 22] on img at bounding box center [131, 17] width 60 height 15
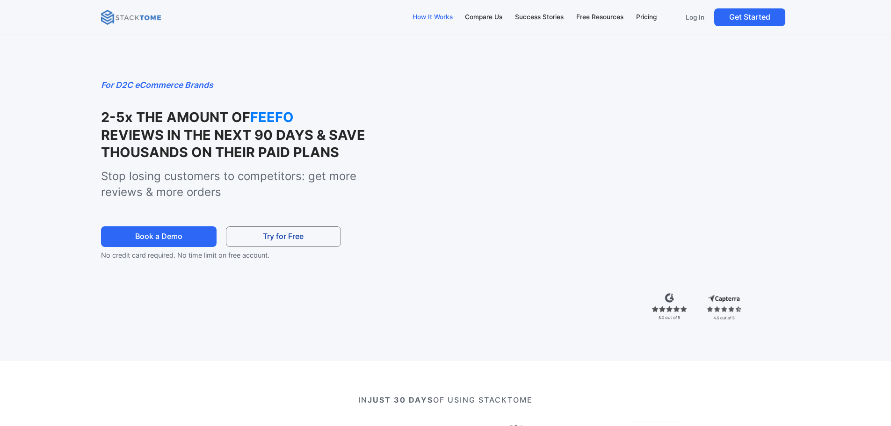
click at [440, 14] on div "How It Works" at bounding box center [432, 17] width 40 height 10
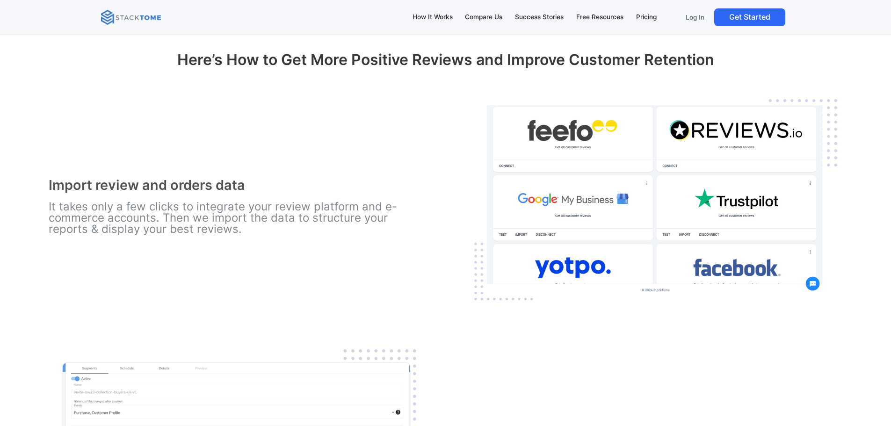
scroll to position [1147, 0]
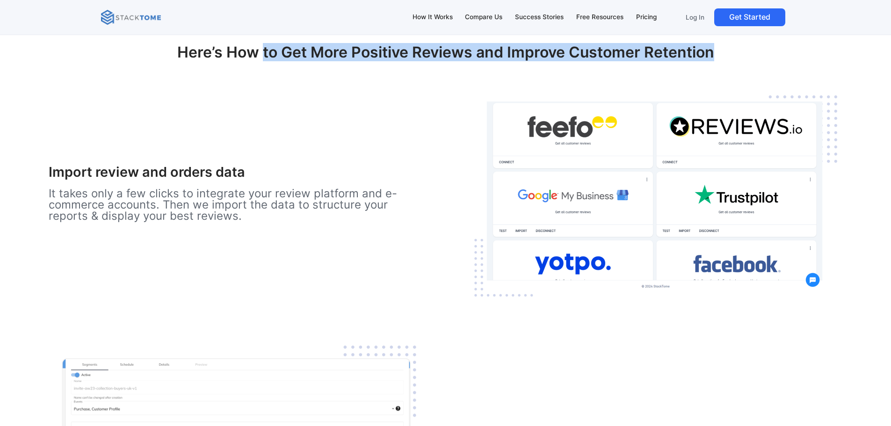
drag, startPoint x: 289, startPoint y: 60, endPoint x: 580, endPoint y: 73, distance: 291.6
click at [568, 73] on h2 "Here’s How to Get More Positive Reviews and Improve Customer Retention" at bounding box center [446, 60] width 612 height 34
click at [616, 64] on h2 "Here’s How to Get More Positive Reviews and Improve Customer Retention" at bounding box center [446, 60] width 612 height 34
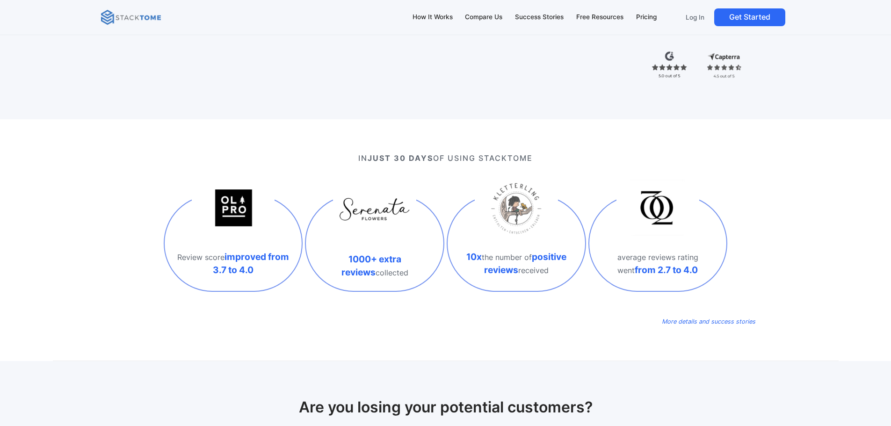
scroll to position [0, 0]
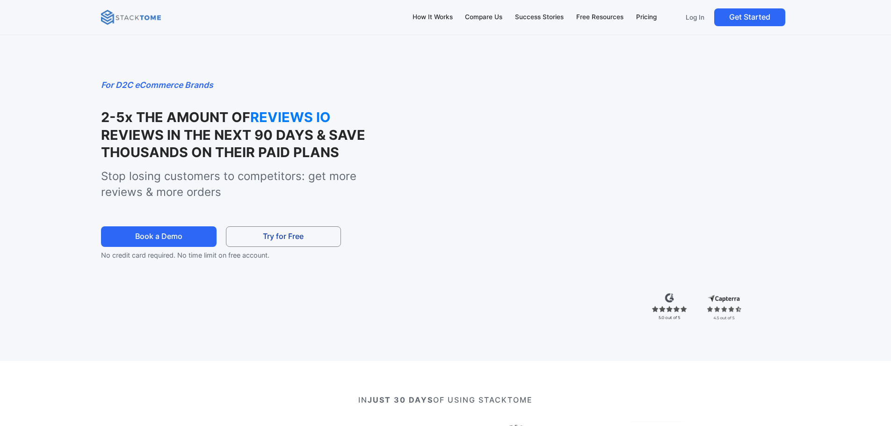
click at [133, 22] on img at bounding box center [131, 17] width 60 height 15
drag, startPoint x: 189, startPoint y: 118, endPoint x: 330, endPoint y: 121, distance: 140.3
click at [330, 121] on h1 "2-5x THE AMOUNT OF KLAVIYO REVIEWS IN THE NEXT 90 DAYS & SAVE THOUSANDS ON THEI…" at bounding box center [249, 134] width 296 height 52
click at [284, 118] on strong "KLAVIYO" at bounding box center [297, 116] width 94 height 17
drag, startPoint x: 184, startPoint y: 118, endPoint x: 288, endPoint y: 118, distance: 103.8
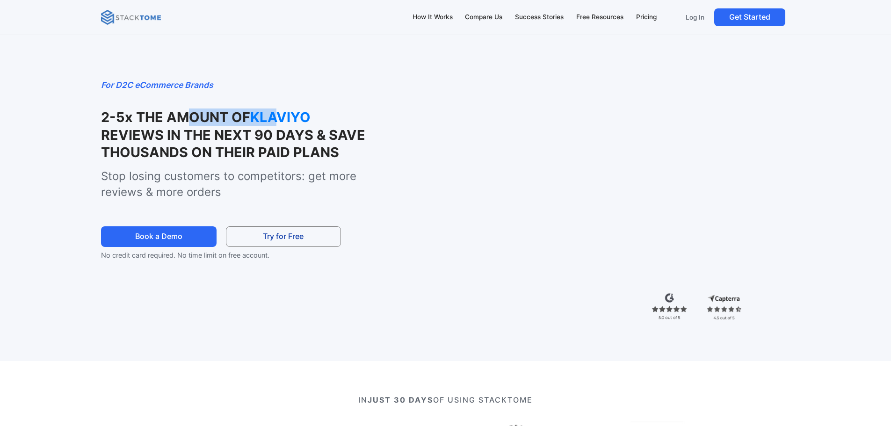
click at [284, 118] on h1 "2-5x THE AMOUNT OF KLAVIYO REVIEWS IN THE NEXT 90 DAYS & SAVE THOUSANDS ON THEI…" at bounding box center [249, 134] width 296 height 52
click at [289, 118] on strong "KLAVIYO" at bounding box center [297, 116] width 94 height 17
drag, startPoint x: 200, startPoint y: 118, endPoint x: 267, endPoint y: 118, distance: 66.9
click at [265, 118] on h1 "2-5x THE AMOUNT OF KLAVIYO REVIEWS IN THE NEXT 90 DAYS & SAVE THOUSANDS ON THEI…" at bounding box center [249, 134] width 296 height 52
click at [267, 118] on strong "FEEFO" at bounding box center [297, 116] width 94 height 17
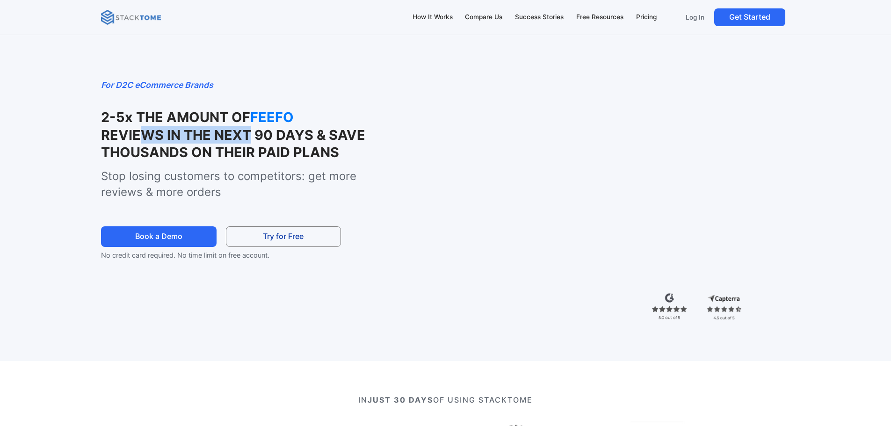
drag, startPoint x: 136, startPoint y: 130, endPoint x: 249, endPoint y: 135, distance: 113.2
click at [240, 135] on strong "REVIEWS IN THE NEXT 90 DAYS & SAVE THOUSANDS ON THEIR PAID PLANS" at bounding box center [233, 144] width 264 height 34
drag, startPoint x: 281, startPoint y: 135, endPoint x: 234, endPoint y: 133, distance: 46.3
click at [237, 134] on strong "REVIEWS IN THE NEXT 90 DAYS & SAVE THOUSANDS ON THEIR PAID PLANS" at bounding box center [233, 144] width 264 height 34
drag, startPoint x: 234, startPoint y: 133, endPoint x: 255, endPoint y: 123, distance: 23.6
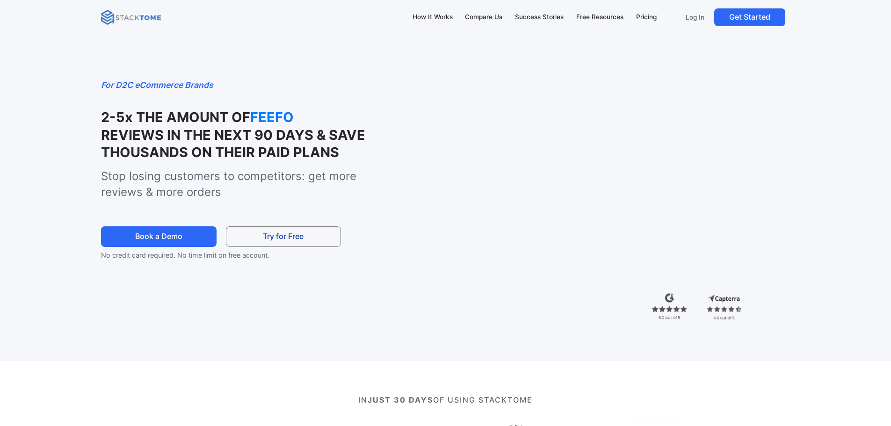
click at [235, 133] on strong "REVIEWS IN THE NEXT 90 DAYS & SAVE THOUSANDS ON THEIR PAID PLANS" at bounding box center [233, 144] width 264 height 34
drag, startPoint x: 134, startPoint y: 149, endPoint x: 250, endPoint y: 152, distance: 115.5
click at [246, 152] on strong "REVIEWS IN THE NEXT 90 DAYS & SAVE THOUSANDS ON THEIR PAID PLANS" at bounding box center [233, 144] width 264 height 34
drag, startPoint x: 268, startPoint y: 151, endPoint x: 224, endPoint y: 152, distance: 44.4
click at [224, 152] on strong "REVIEWS IN THE NEXT 90 DAYS & SAVE THOUSANDS ON THEIR PAID PLANS" at bounding box center [233, 144] width 264 height 34
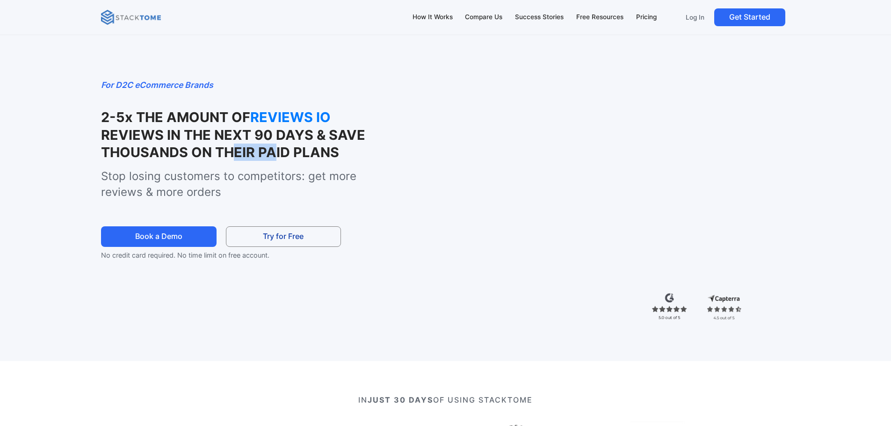
click at [224, 152] on strong "REVIEWS IN THE NEXT 90 DAYS & SAVE THOUSANDS ON THEIR PAID PLANS" at bounding box center [233, 144] width 264 height 34
click at [446, 21] on div "How It Works" at bounding box center [432, 17] width 40 height 10
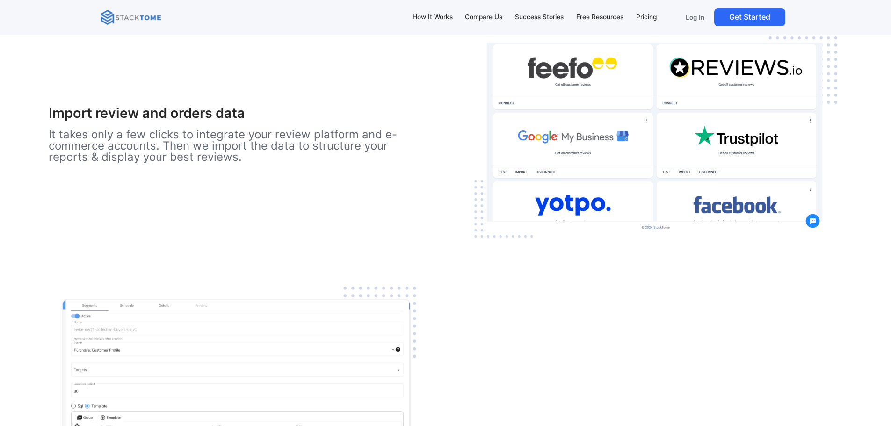
scroll to position [1272, 0]
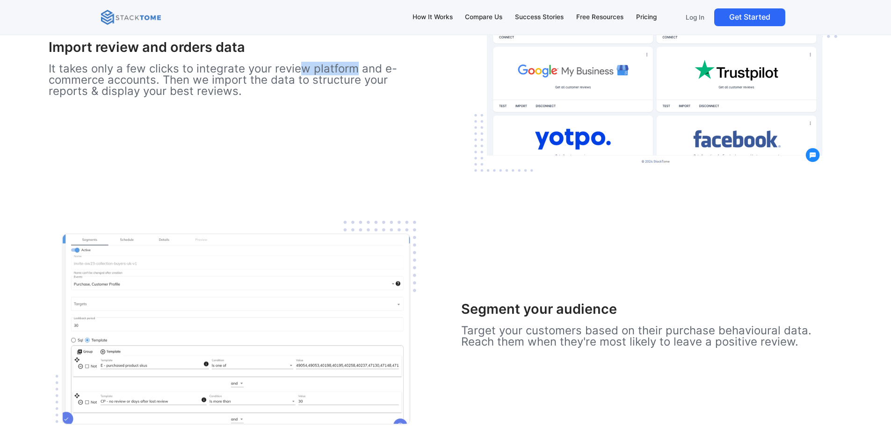
drag, startPoint x: 87, startPoint y: 134, endPoint x: 174, endPoint y: 129, distance: 87.1
click at [167, 97] on p "It takes only a few clicks to integrate your review platform and e-commerce acc…" at bounding box center [239, 80] width 381 height 34
click at [174, 97] on p "It takes only a few clicks to integrate your review platform and e-commerce acc…" at bounding box center [239, 80] width 381 height 34
drag, startPoint x: 192, startPoint y: 127, endPoint x: 285, endPoint y: 124, distance: 92.6
click at [271, 97] on p "It takes only a few clicks to integrate your review platform and e-commerce acc…" at bounding box center [239, 80] width 381 height 34
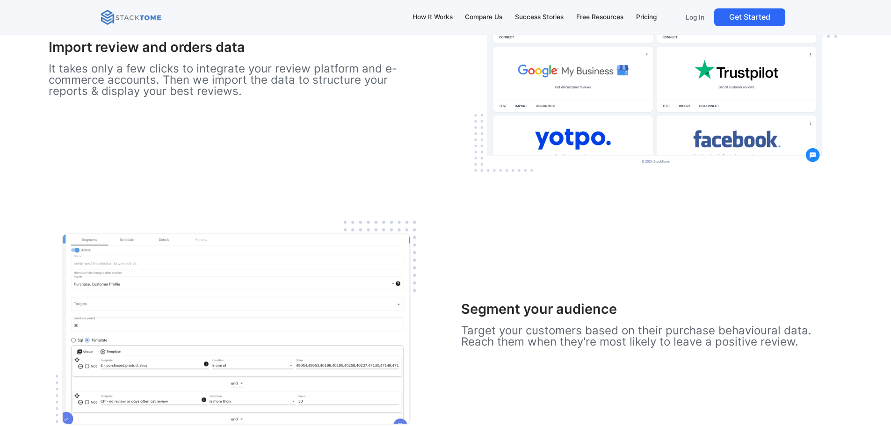
drag, startPoint x: 309, startPoint y: 123, endPoint x: 273, endPoint y: 134, distance: 38.0
click at [309, 97] on p "It takes only a few clicks to integrate your review platform and e-commerce acc…" at bounding box center [239, 80] width 381 height 34
drag, startPoint x: 132, startPoint y: 148, endPoint x: 281, endPoint y: 143, distance: 148.8
click at [252, 97] on p "It takes only a few clicks to integrate your review platform and e-commerce acc…" at bounding box center [239, 80] width 381 height 34
click at [281, 97] on p "It takes only a few clicks to integrate your review platform and e-commerce acc…" at bounding box center [239, 80] width 381 height 34
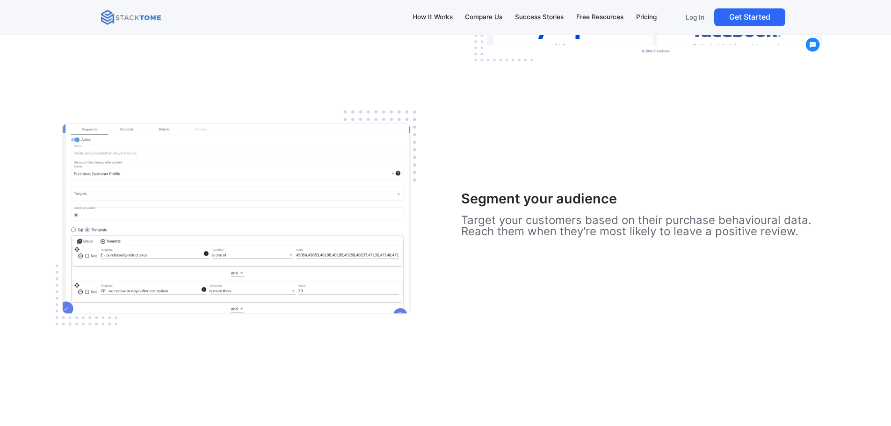
scroll to position [1459, 0]
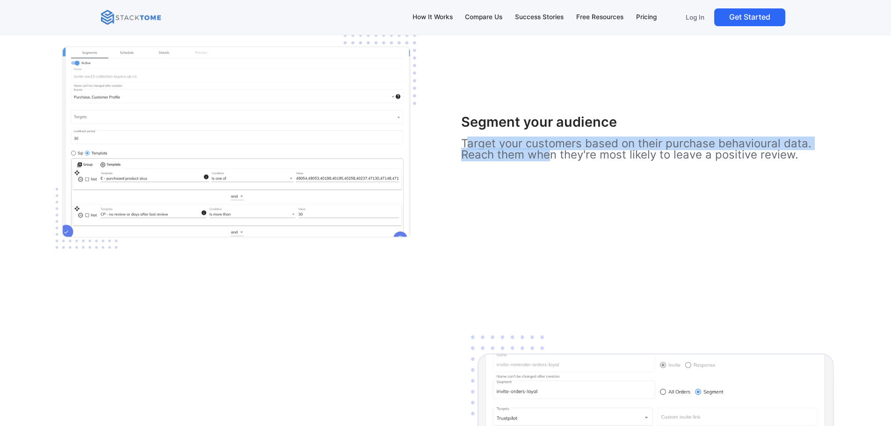
drag, startPoint x: 529, startPoint y: 225, endPoint x: 562, endPoint y: 256, distance: 45.0
click at [560, 160] on p "Target your customers based on their purchase behavioural data. Reach them when…" at bounding box center [651, 149] width 381 height 22
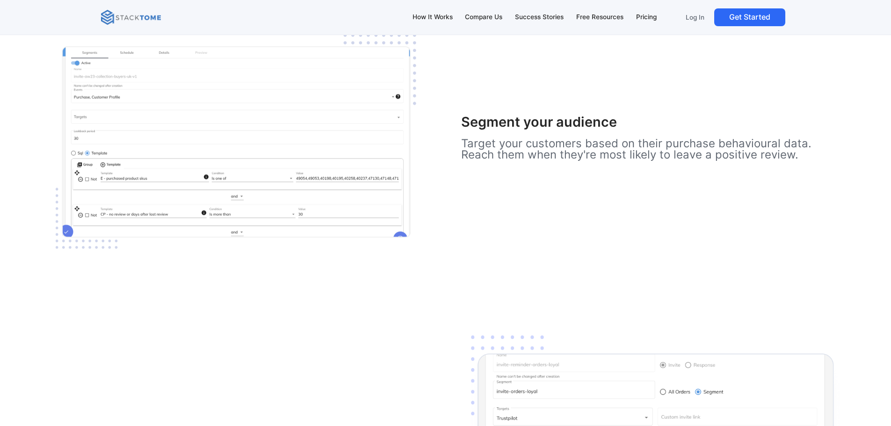
click at [566, 160] on p "Target your customers based on their purchase behavioural data. Reach them when…" at bounding box center [651, 149] width 381 height 22
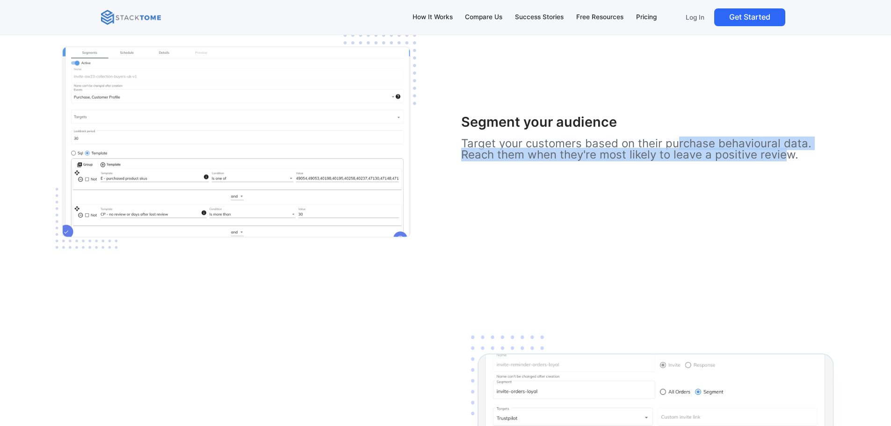
drag, startPoint x: 560, startPoint y: 262, endPoint x: 537, endPoint y: 232, distance: 37.0
click at [540, 160] on p "Target your customers based on their purchase behavioural data. Reach them when…" at bounding box center [651, 149] width 381 height 22
click at [537, 160] on p "Target your customers based on their purchase behavioural data. Reach them when…" at bounding box center [651, 149] width 381 height 22
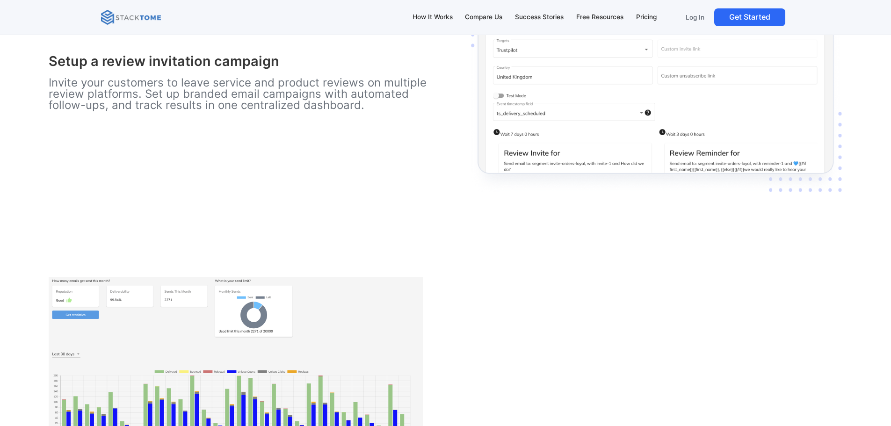
scroll to position [1833, 0]
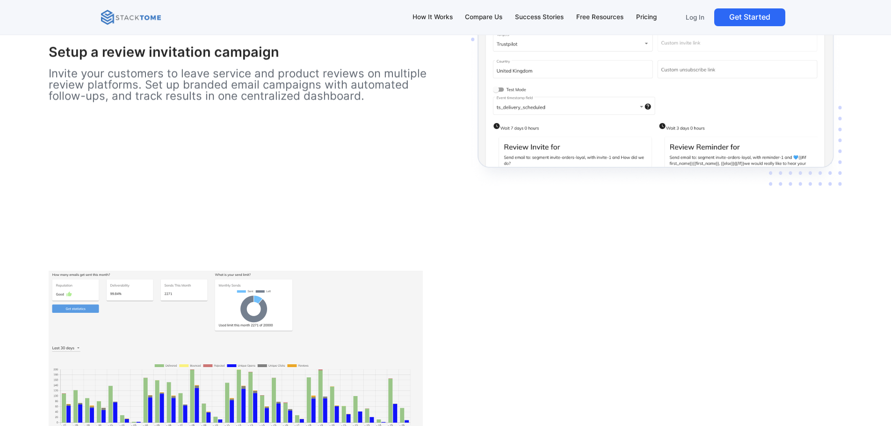
click at [245, 101] on p "Invite your customers to leave service and product reviews on multiple review p…" at bounding box center [239, 85] width 381 height 34
drag, startPoint x: 79, startPoint y: 171, endPoint x: 210, endPoint y: 171, distance: 131.9
click at [194, 60] on h3 "Setup a review invitation campaign" at bounding box center [239, 52] width 381 height 16
click at [212, 60] on h3 "Setup a review invitation campaign" at bounding box center [239, 52] width 381 height 16
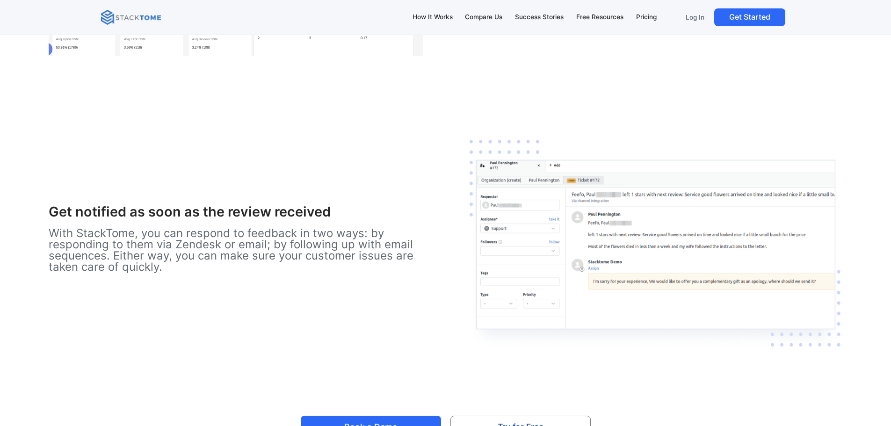
scroll to position [2207, 0]
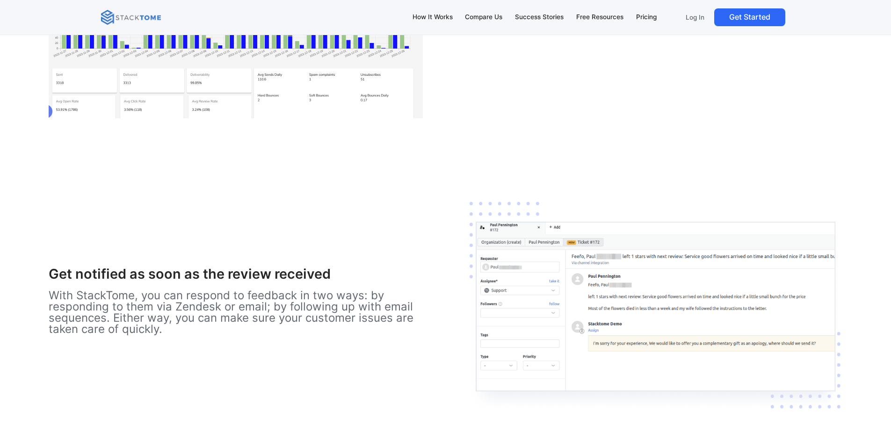
drag, startPoint x: 543, startPoint y: 151, endPoint x: 774, endPoint y: 159, distance: 231.1
drag, startPoint x: 761, startPoint y: 155, endPoint x: 716, endPoint y: 166, distance: 46.7
drag, startPoint x: 533, startPoint y: 178, endPoint x: 741, endPoint y: 180, distance: 207.6
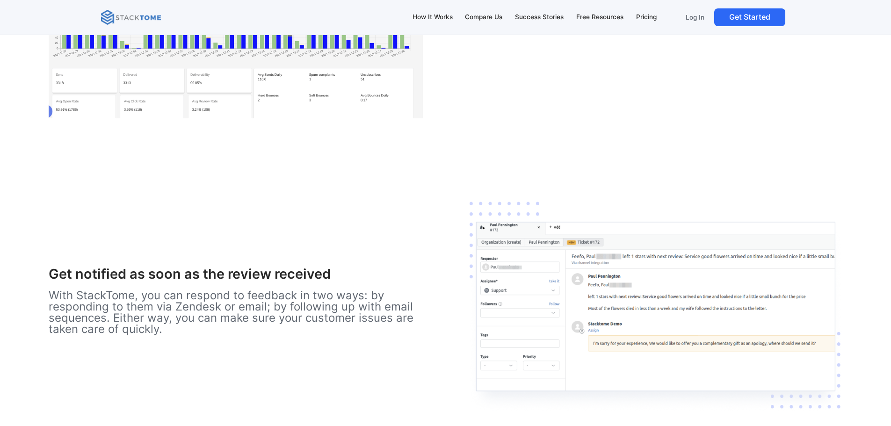
click at [728, 31] on p "See how your reviews impact your conversion rate, AOV & your customer lifetime …" at bounding box center [651, 15] width 381 height 34
drag, startPoint x: 753, startPoint y: 179, endPoint x: 553, endPoint y: 187, distance: 200.7
click at [603, 31] on p "See how your reviews impact your conversion rate, AOV & your customer lifetime …" at bounding box center [651, 15] width 381 height 34
drag, startPoint x: 528, startPoint y: 193, endPoint x: 643, endPoint y: 194, distance: 115.5
click at [643, 31] on p "See how your reviews impact your conversion rate, AOV & your customer lifetime …" at bounding box center [651, 15] width 381 height 34
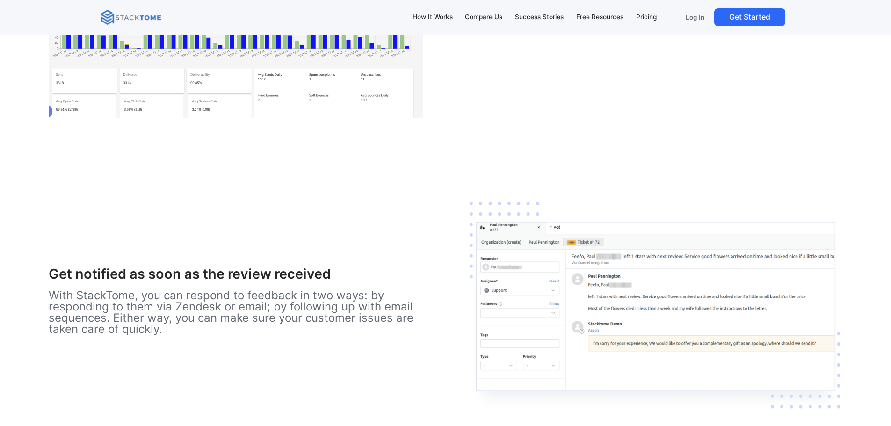
drag, startPoint x: 661, startPoint y: 194, endPoint x: 771, endPoint y: 192, distance: 110.8
click at [771, 31] on p "See how your reviews impact your conversion rate, AOV & your customer lifetime …" at bounding box center [651, 15] width 381 height 34
drag, startPoint x: 523, startPoint y: 209, endPoint x: 782, endPoint y: 229, distance: 259.8
click at [782, 31] on p "See how your reviews impact your conversion rate, AOV & your customer lifetime …" at bounding box center [651, 15] width 381 height 34
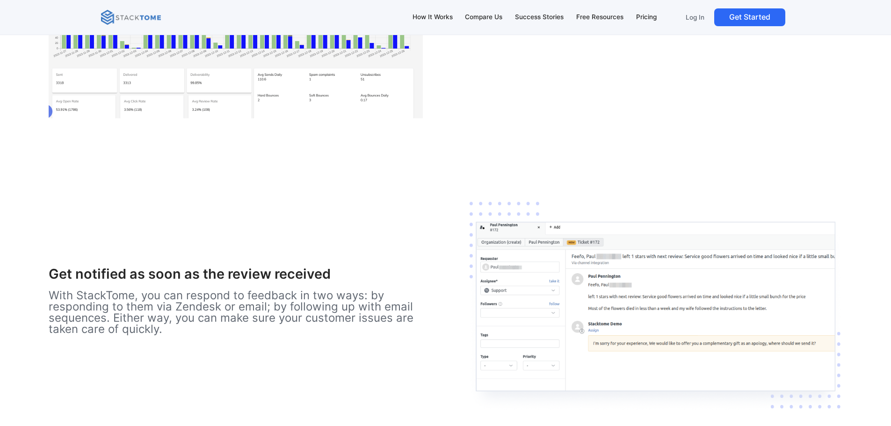
drag, startPoint x: 762, startPoint y: 226, endPoint x: 542, endPoint y: 207, distance: 221.1
click at [542, 31] on p "See how your reviews impact your conversion rate, AOV & your customer lifetime …" at bounding box center [651, 15] width 381 height 34
drag, startPoint x: 537, startPoint y: 207, endPoint x: 787, endPoint y: 226, distance: 251.3
click at [787, 31] on p "See how your reviews impact your conversion rate, AOV & your customer lifetime …" at bounding box center [651, 15] width 381 height 34
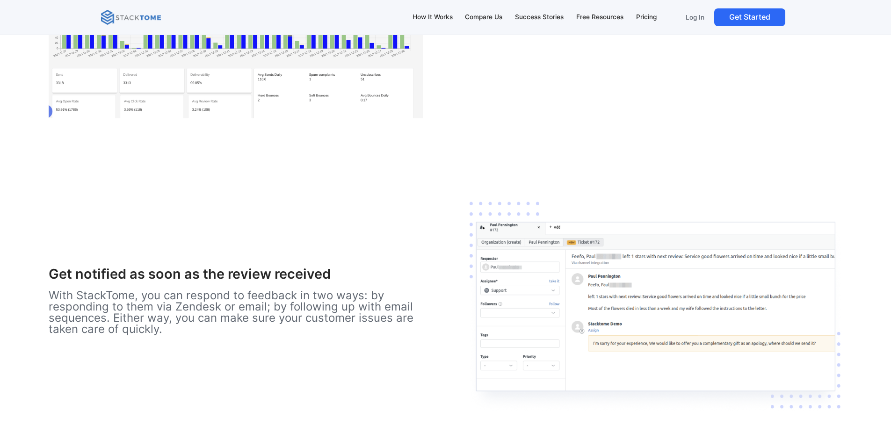
click at [786, 31] on p "See how your reviews impact your conversion rate, AOV & your customer lifetime …" at bounding box center [651, 15] width 381 height 34
drag, startPoint x: 750, startPoint y: 222, endPoint x: 632, endPoint y: 205, distance: 119.5
click at [632, 31] on p "See how your reviews impact your conversion rate, AOV & your customer lifetime …" at bounding box center [651, 15] width 381 height 34
click at [630, 31] on p "See how your reviews impact your conversion rate, AOV & your customer lifetime …" at bounding box center [651, 15] width 381 height 34
drag, startPoint x: 618, startPoint y: 208, endPoint x: 760, endPoint y: 231, distance: 144.4
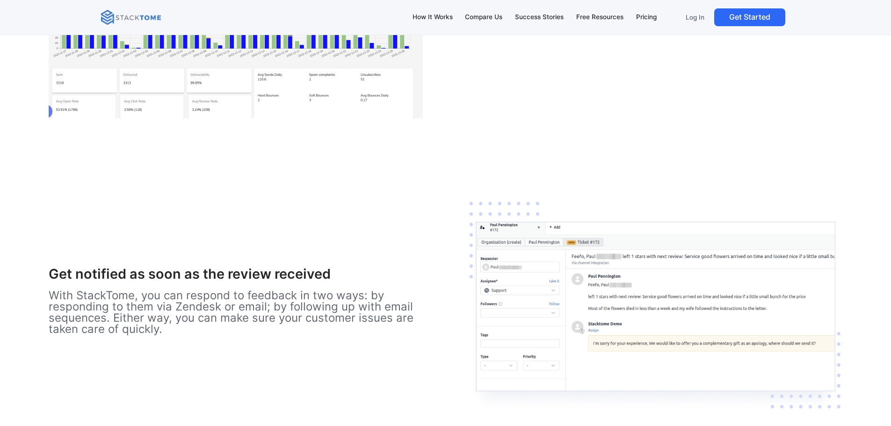
click at [758, 31] on p "See how your reviews impact your conversion rate, AOV & your customer lifetime …" at bounding box center [651, 15] width 381 height 34
click at [760, 31] on p "See how your reviews impact your conversion rate, AOV & your customer lifetime …" at bounding box center [651, 15] width 381 height 34
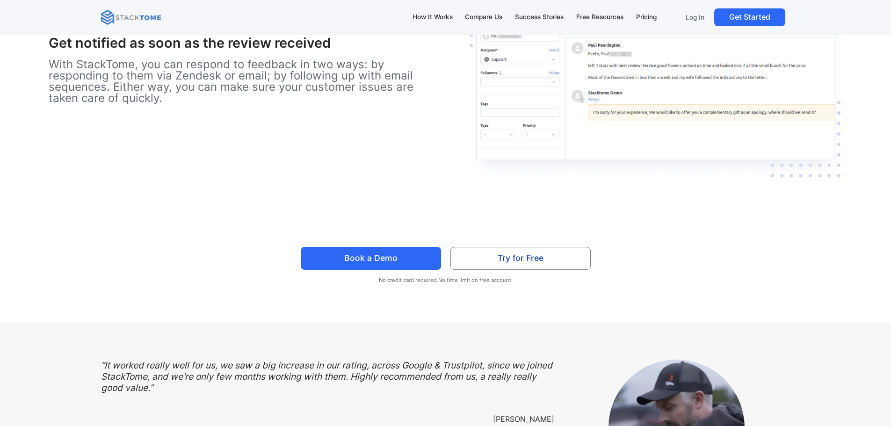
scroll to position [2519, 0]
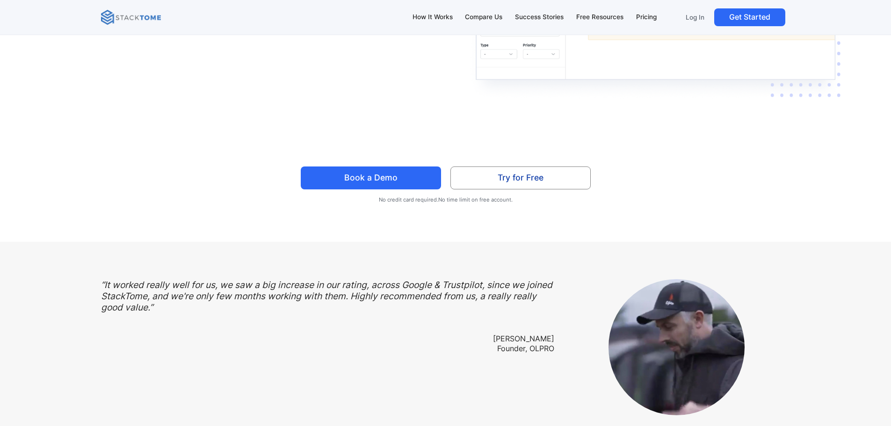
drag, startPoint x: 52, startPoint y: 189, endPoint x: 184, endPoint y: 266, distance: 152.4
click at [184, 23] on p "With StackTome, you can respond to feedback in two ways: by responding to them …" at bounding box center [239, 0] width 381 height 45
click at [186, 23] on p "With StackTome, you can respond to feedback in two ways: by responding to them …" at bounding box center [239, 0] width 381 height 45
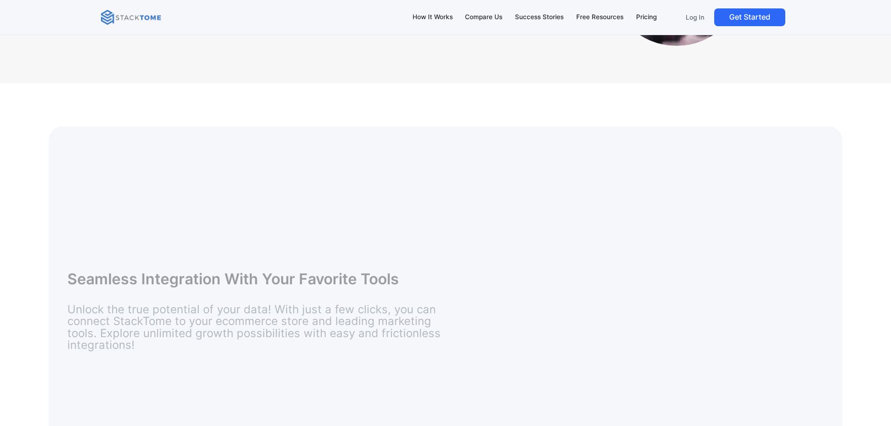
scroll to position [2893, 0]
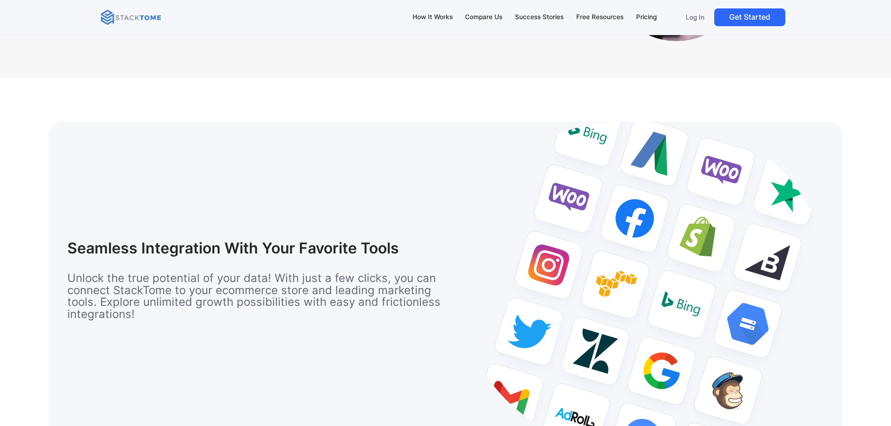
drag, startPoint x: 102, startPoint y: 167, endPoint x: 177, endPoint y: 185, distance: 76.4
drag, startPoint x: 183, startPoint y: 190, endPoint x: 129, endPoint y: 173, distance: 56.8
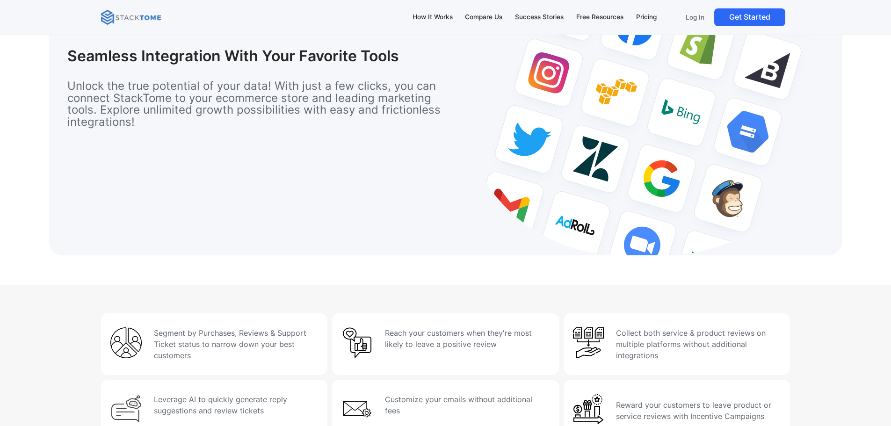
scroll to position [3143, 0]
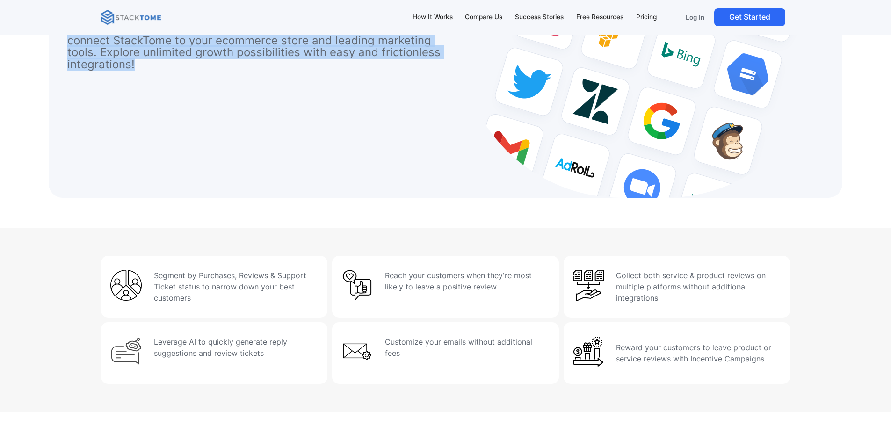
drag, startPoint x: 66, startPoint y: 230, endPoint x: 242, endPoint y: 340, distance: 207.2
click at [242, 198] on div "Seamless Integration With Your Favorite Tools Unlock the true potential of your…" at bounding box center [445, 35] width 793 height 326
click at [244, 70] on p "Unlock the true potential of your data! With just a few clicks, you can connect…" at bounding box center [257, 46] width 381 height 48
drag, startPoint x: 244, startPoint y: 341, endPoint x: 216, endPoint y: 326, distance: 31.4
click at [216, 70] on p "Unlock the true potential of your data! With just a few clicks, you can connect…" at bounding box center [257, 46] width 381 height 48
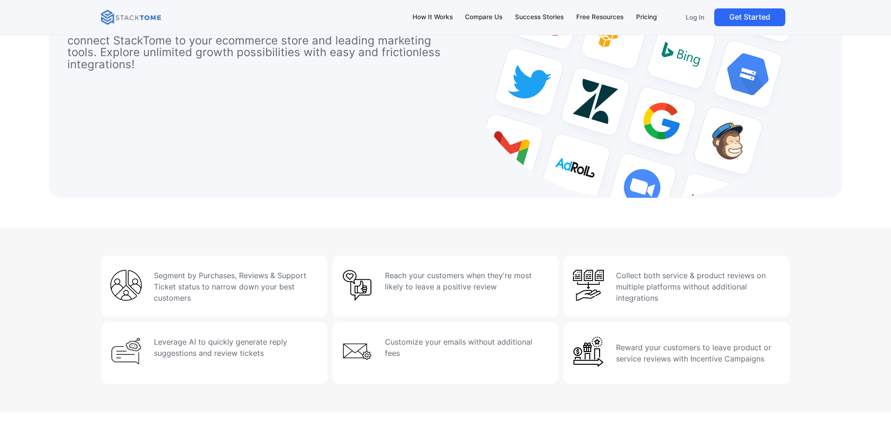
click at [220, 70] on p "Unlock the true potential of your data! With just a few clicks, you can connect…" at bounding box center [257, 46] width 381 height 48
click at [191, 70] on p "Unlock the true potential of your data! With just a few clicks, you can connect…" at bounding box center [257, 46] width 381 height 48
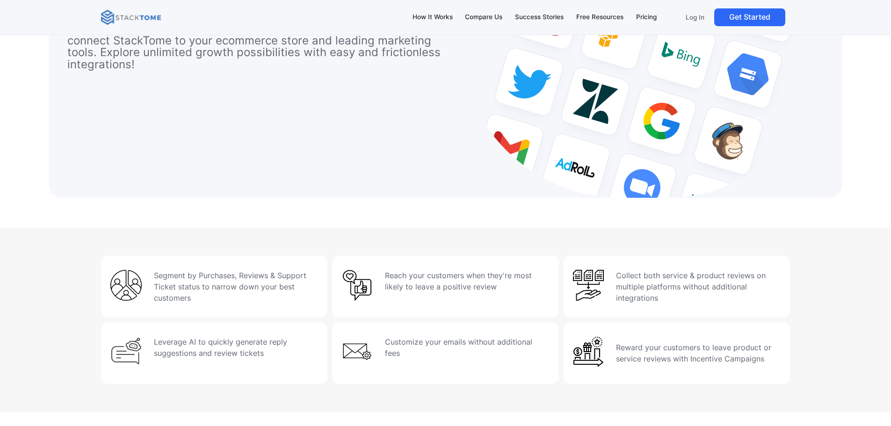
click at [191, 70] on p "Unlock the true potential of your data! With just a few clicks, you can connect…" at bounding box center [257, 46] width 381 height 48
click at [210, 70] on p "Unlock the true potential of your data! With just a few clicks, you can connect…" at bounding box center [257, 46] width 381 height 48
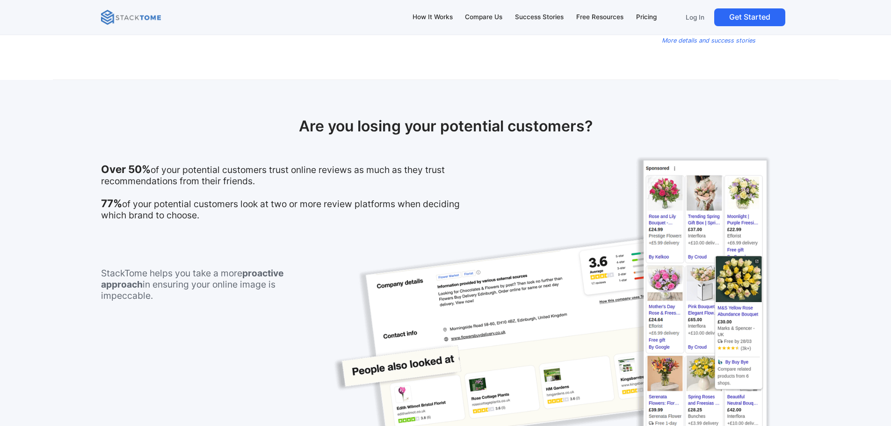
scroll to position [0, 0]
